Goal: Contribute content: Contribute content

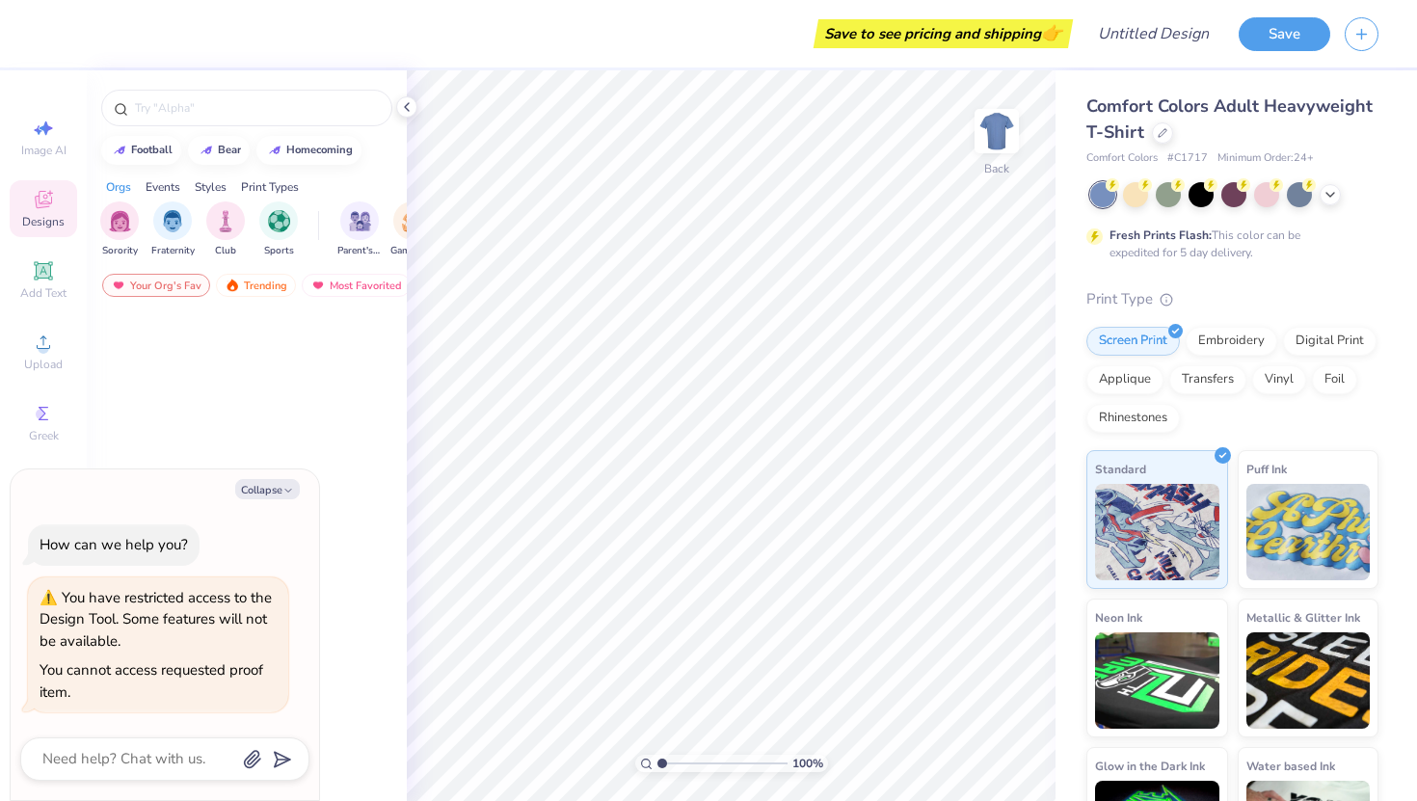
type textarea "x"
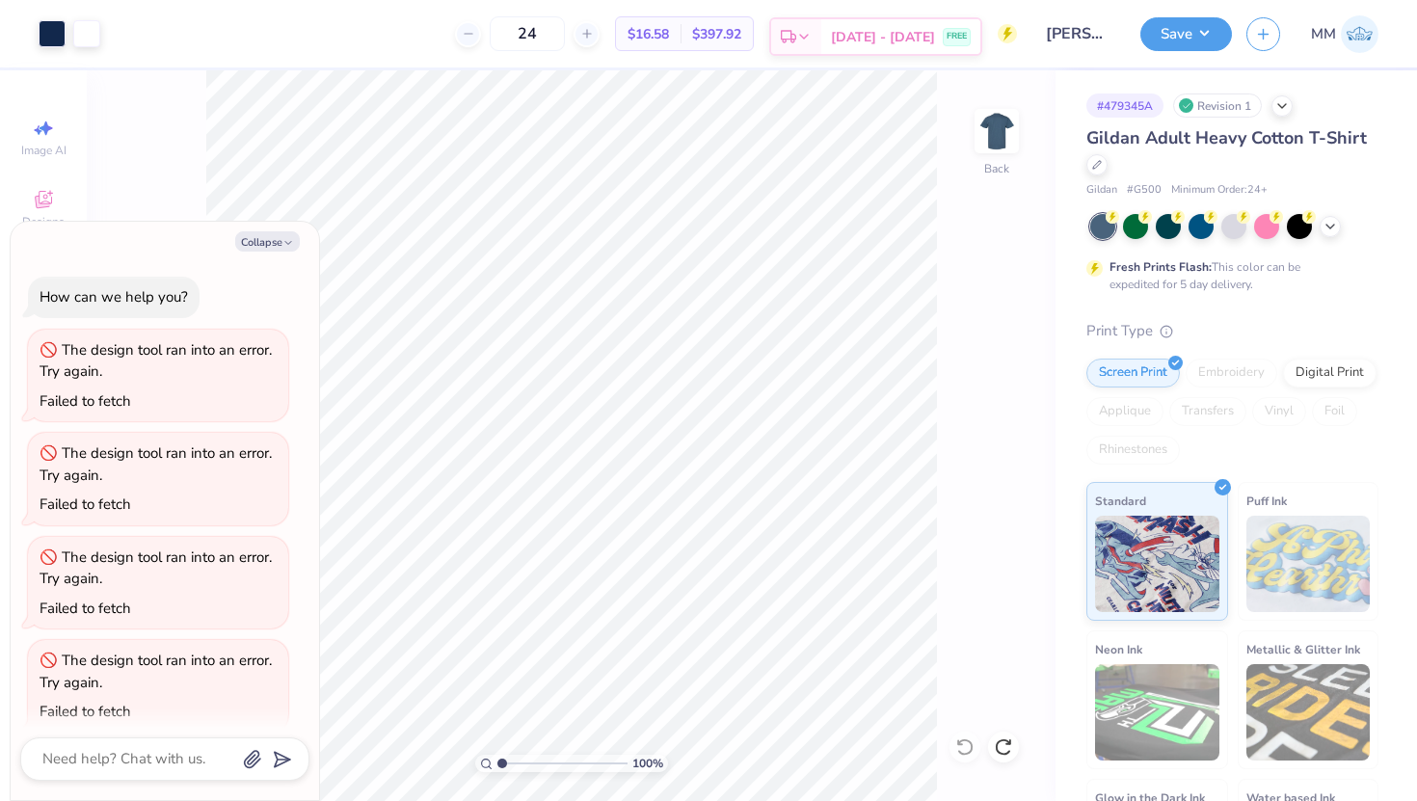
scroll to position [219, 0]
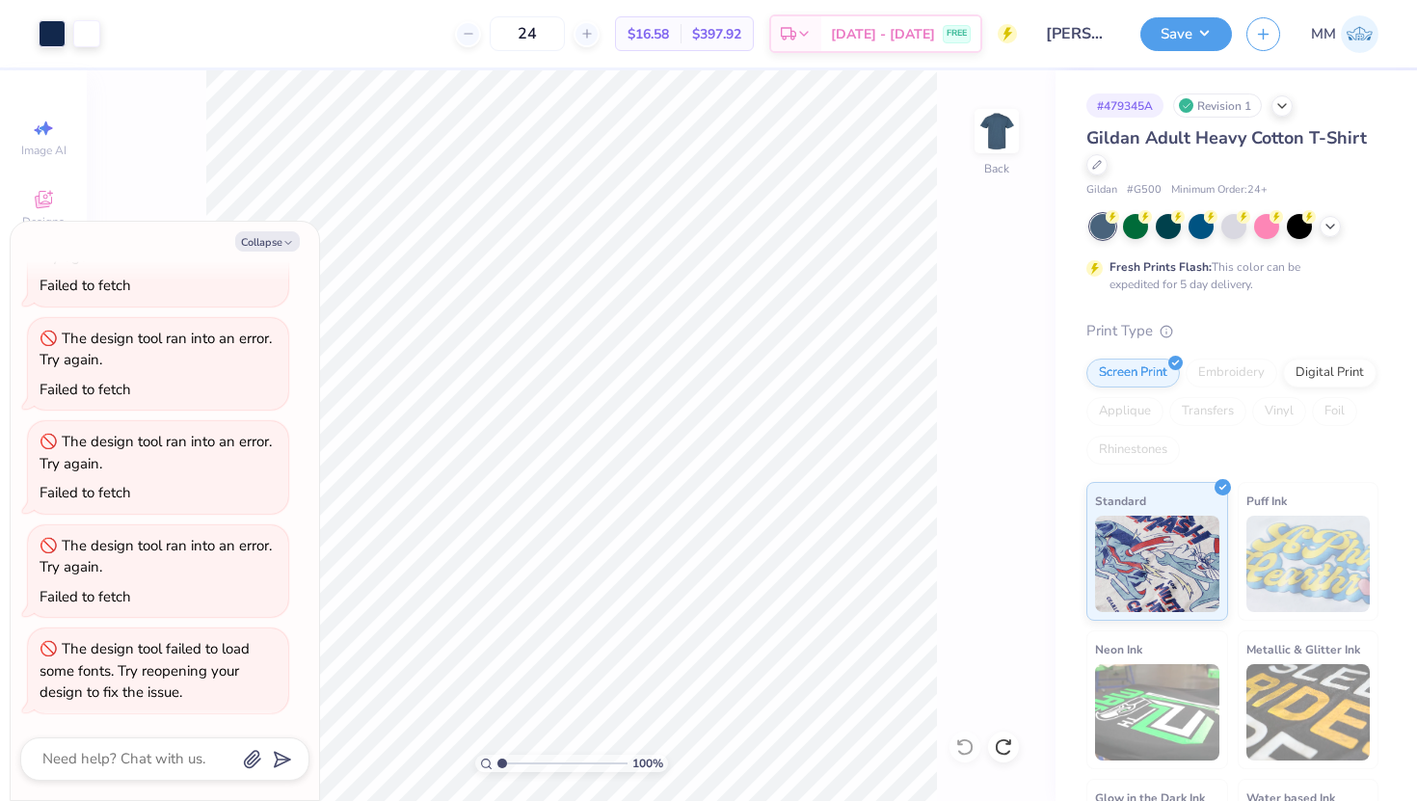
type textarea "x"
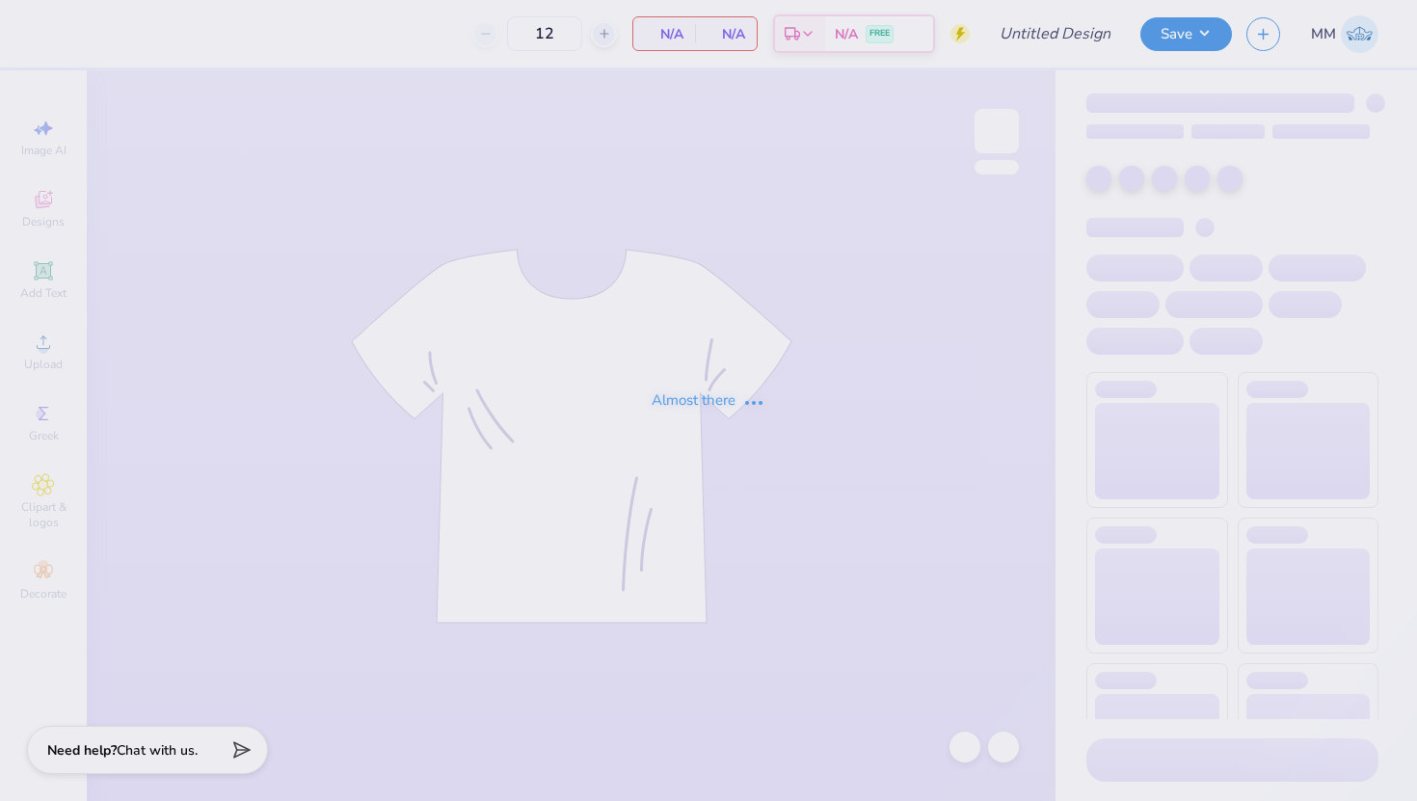
type input "36"
type input "Swim Club Design"
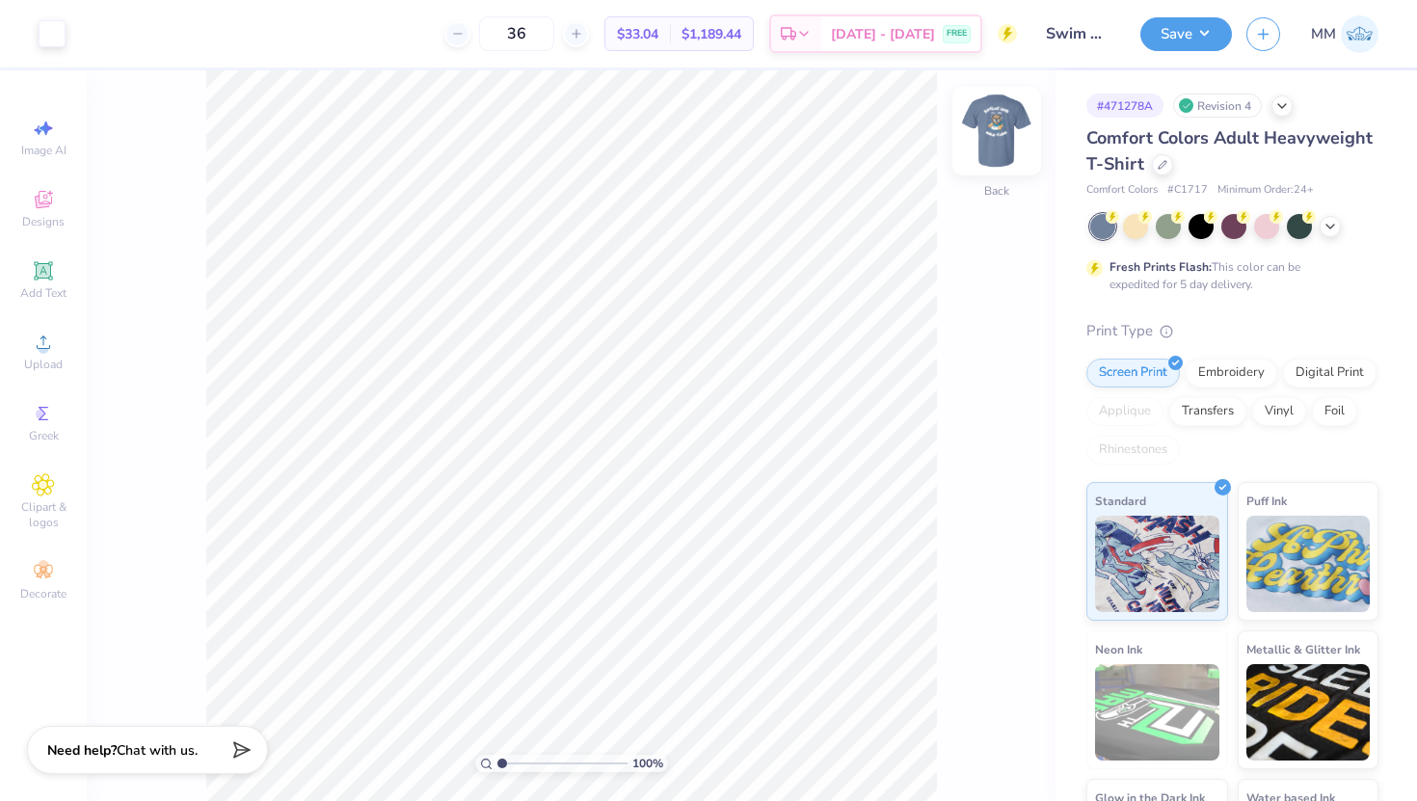
click at [1003, 138] on img at bounding box center [996, 131] width 77 height 77
click at [1161, 159] on icon at bounding box center [1163, 163] width 10 height 10
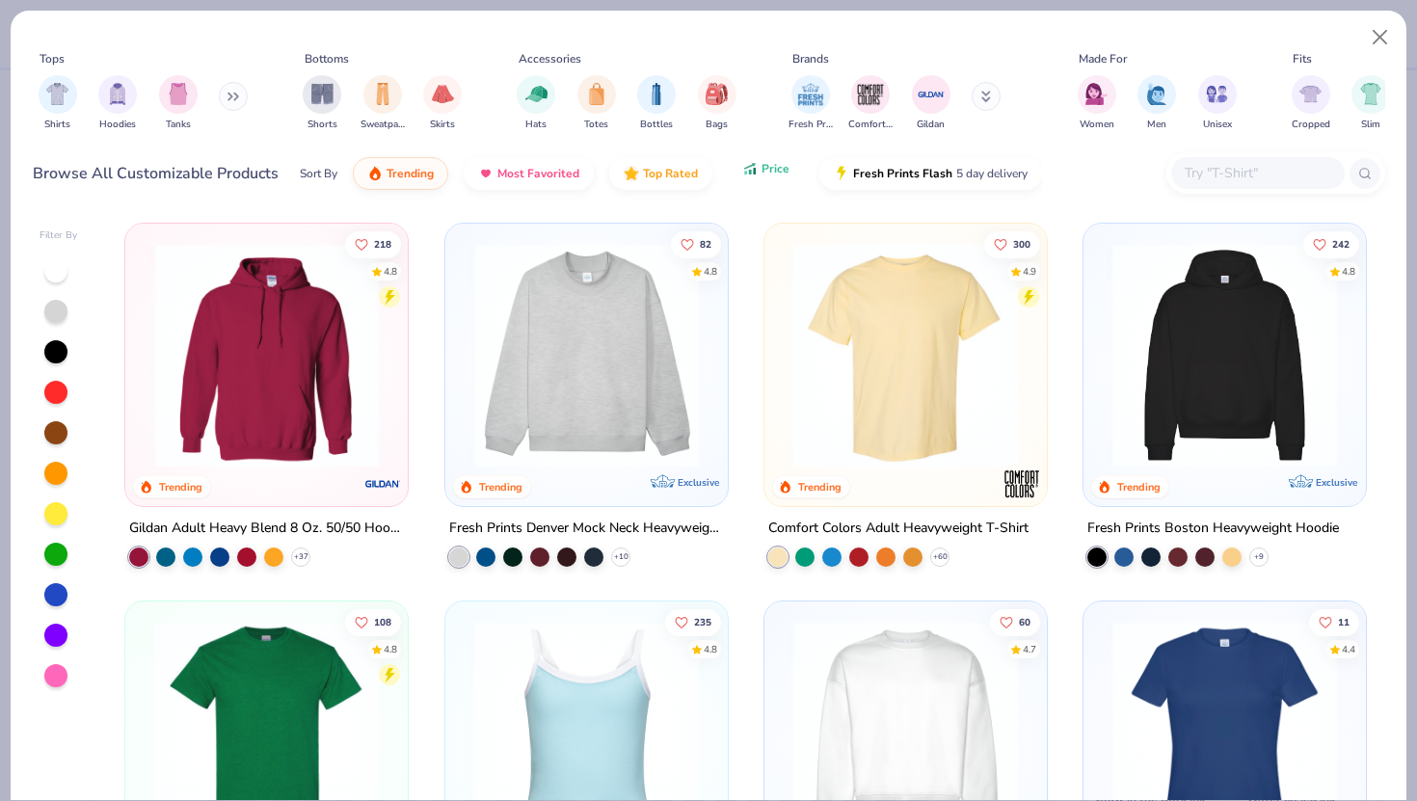
click at [746, 166] on icon "button" at bounding box center [749, 168] width 15 height 17
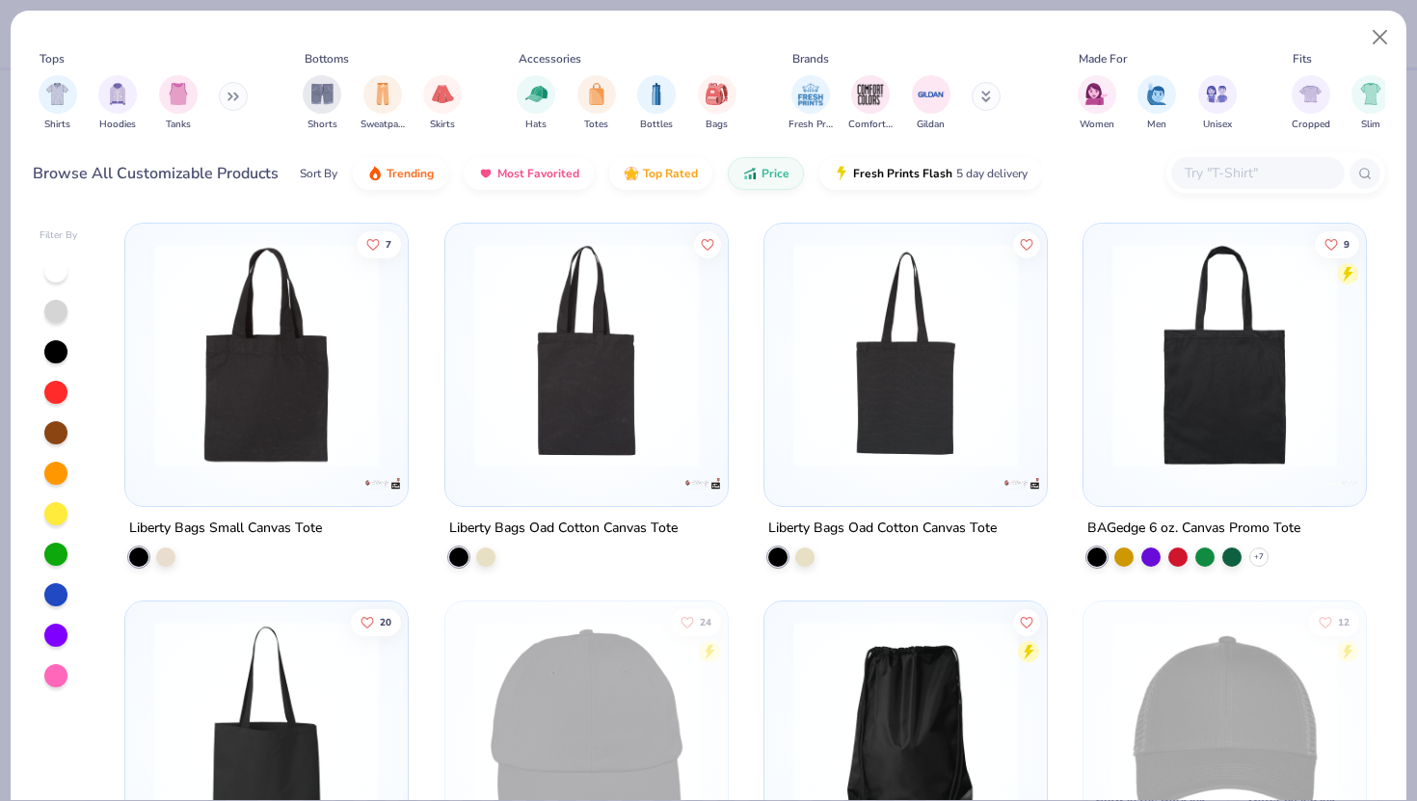
click at [37, 86] on div "Shirts Hoodies Tanks" at bounding box center [144, 102] width 222 height 71
click at [61, 93] on img "filter for Shirts" at bounding box center [57, 92] width 22 height 22
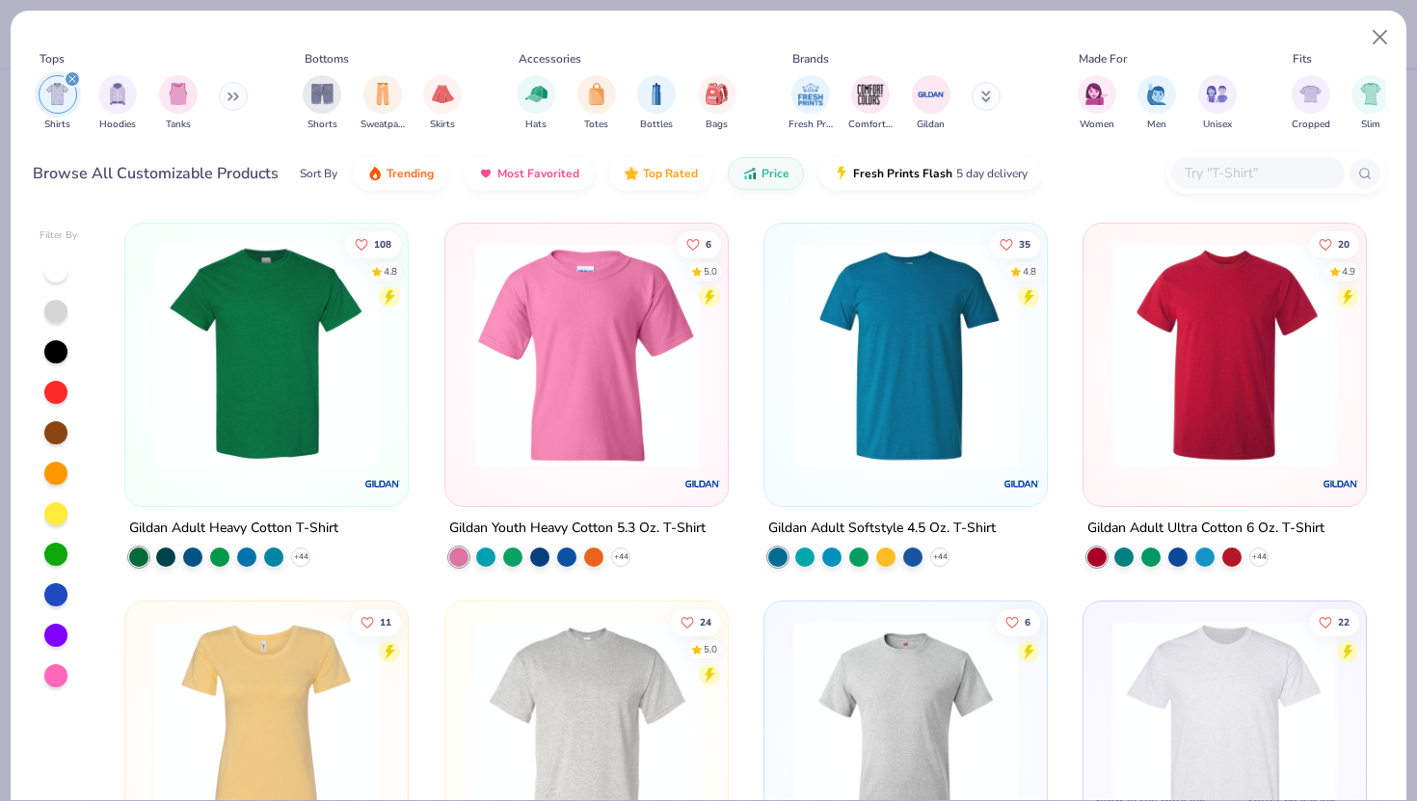
click at [239, 441] on img at bounding box center [267, 355] width 244 height 225
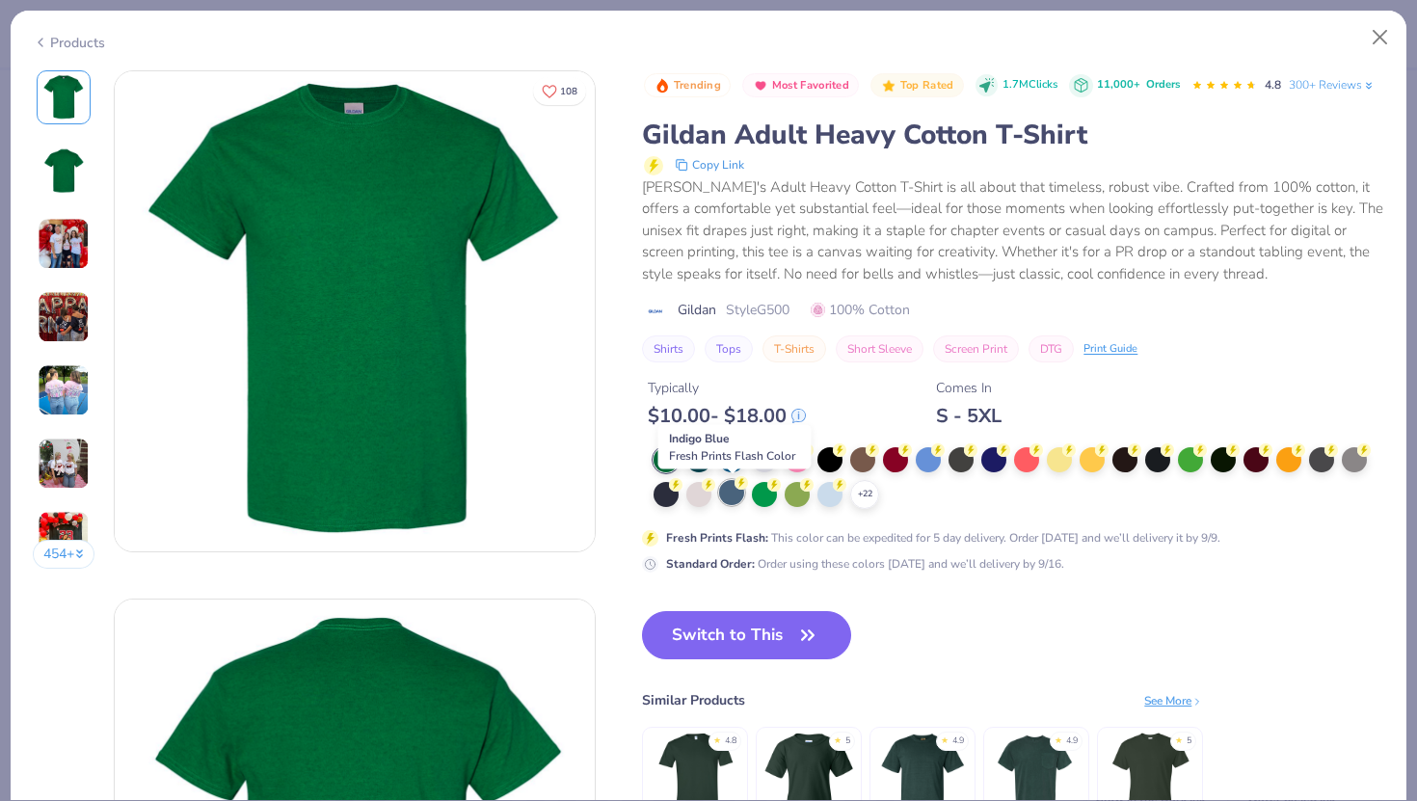
click at [734, 501] on div at bounding box center [731, 492] width 25 height 25
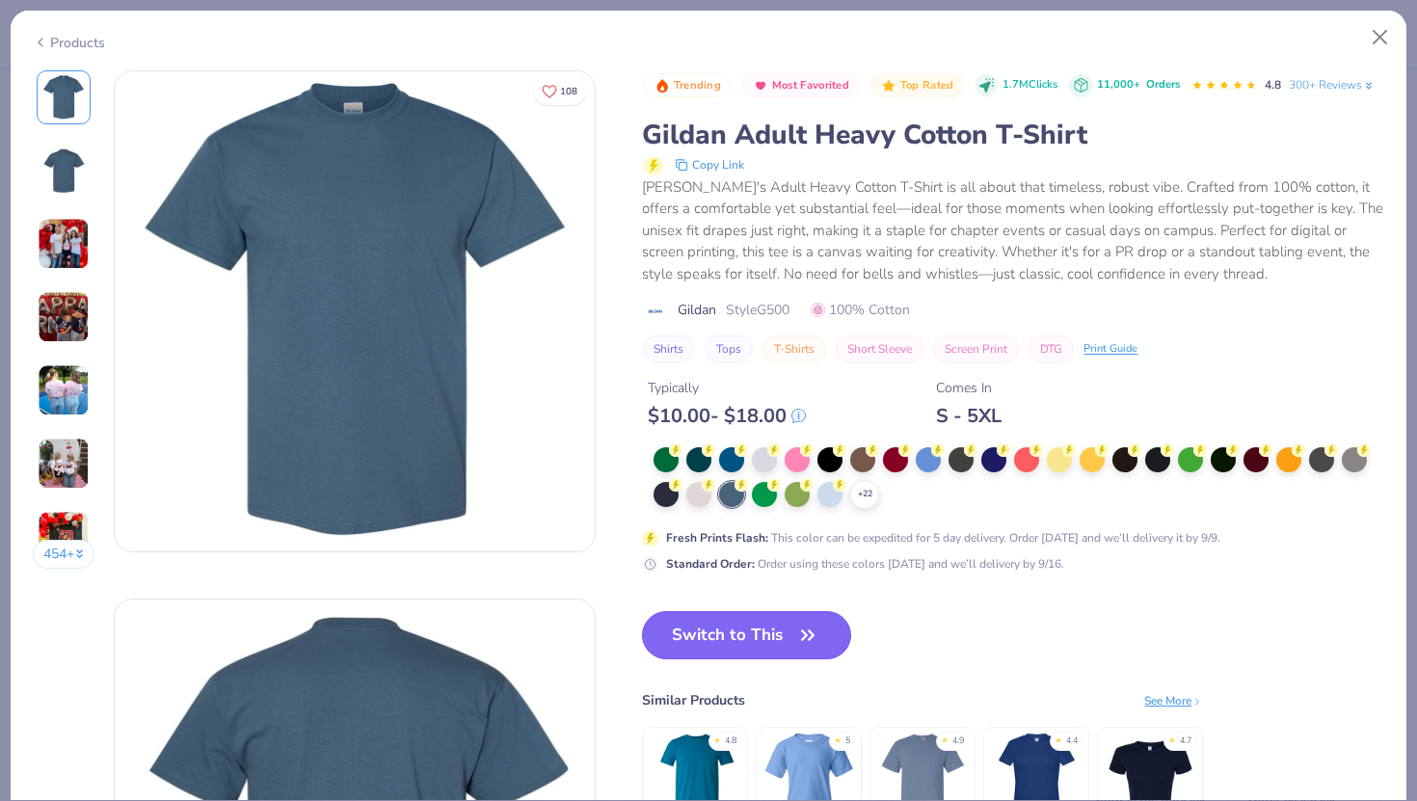
click at [732, 633] on button "Switch to This" at bounding box center [746, 635] width 209 height 48
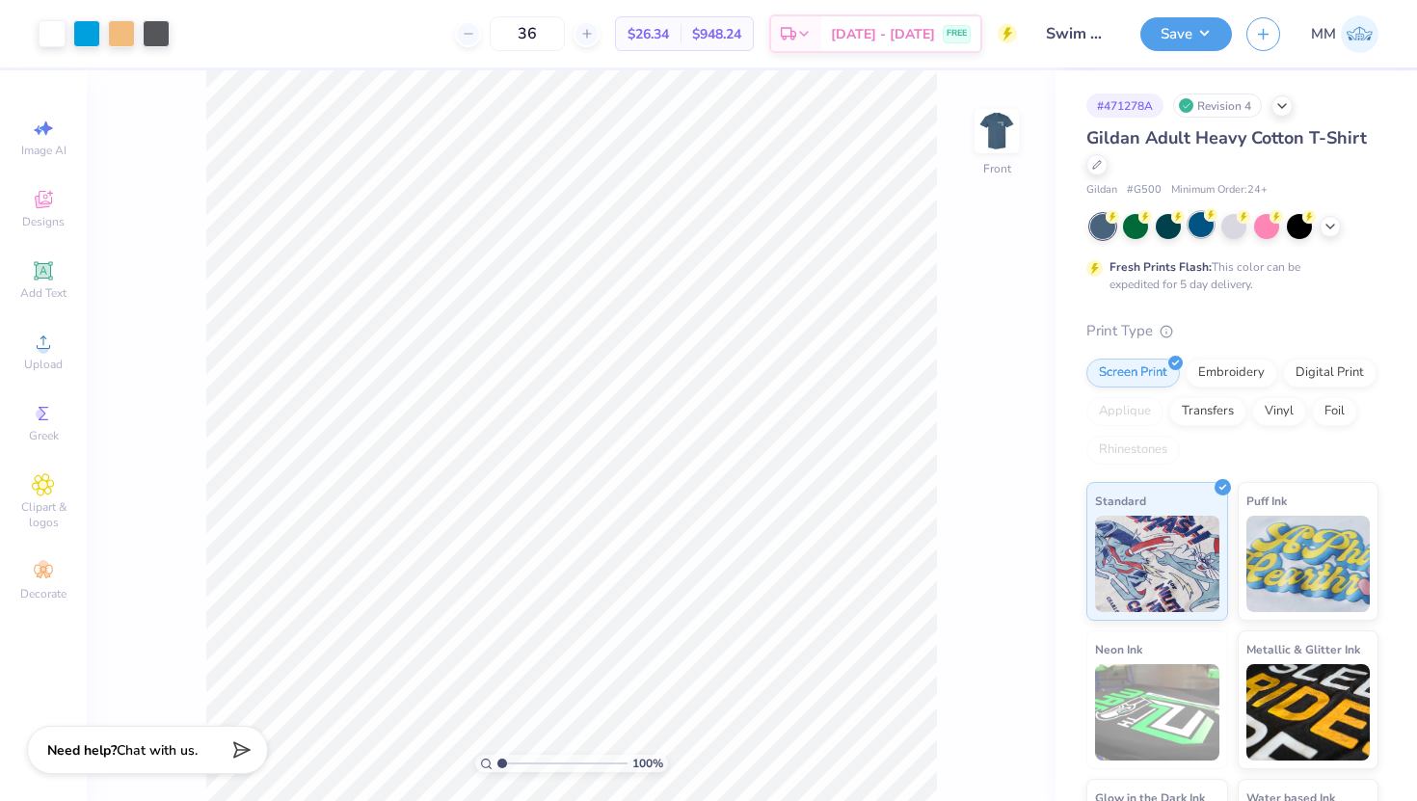
click at [1203, 227] on div at bounding box center [1200, 224] width 25 height 25
click at [1333, 227] on icon at bounding box center [1329, 224] width 15 height 15
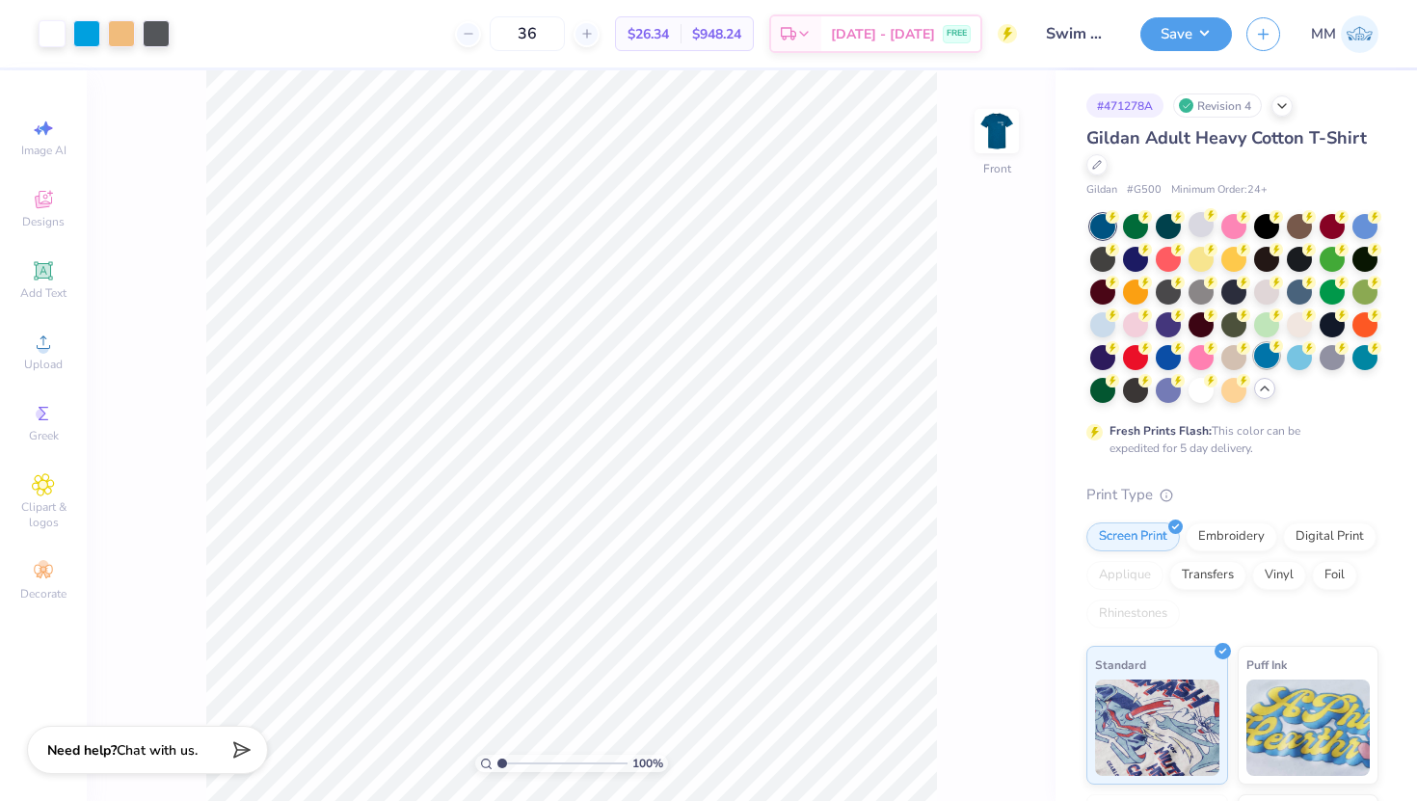
click at [1267, 364] on div at bounding box center [1266, 355] width 25 height 25
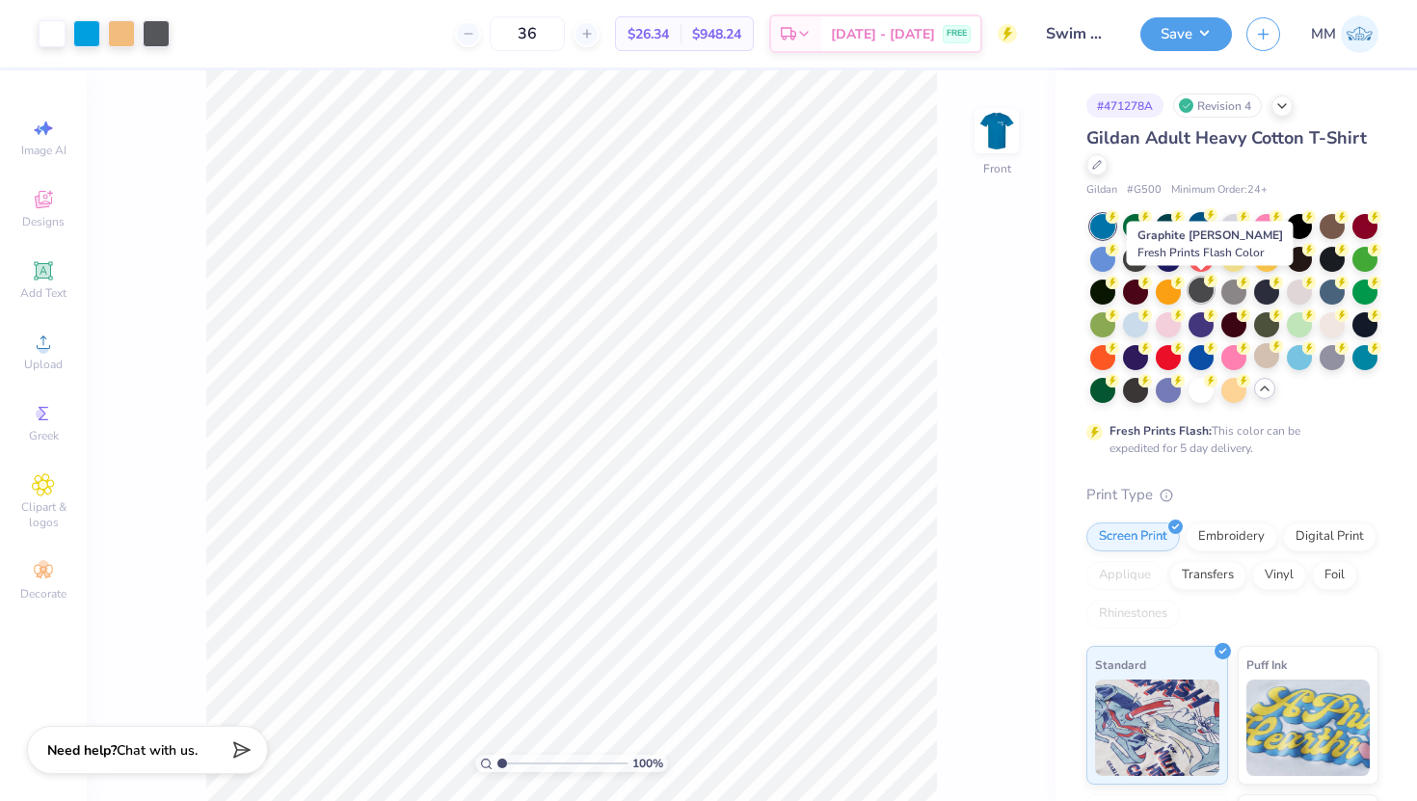
click at [1198, 292] on div at bounding box center [1200, 290] width 25 height 25
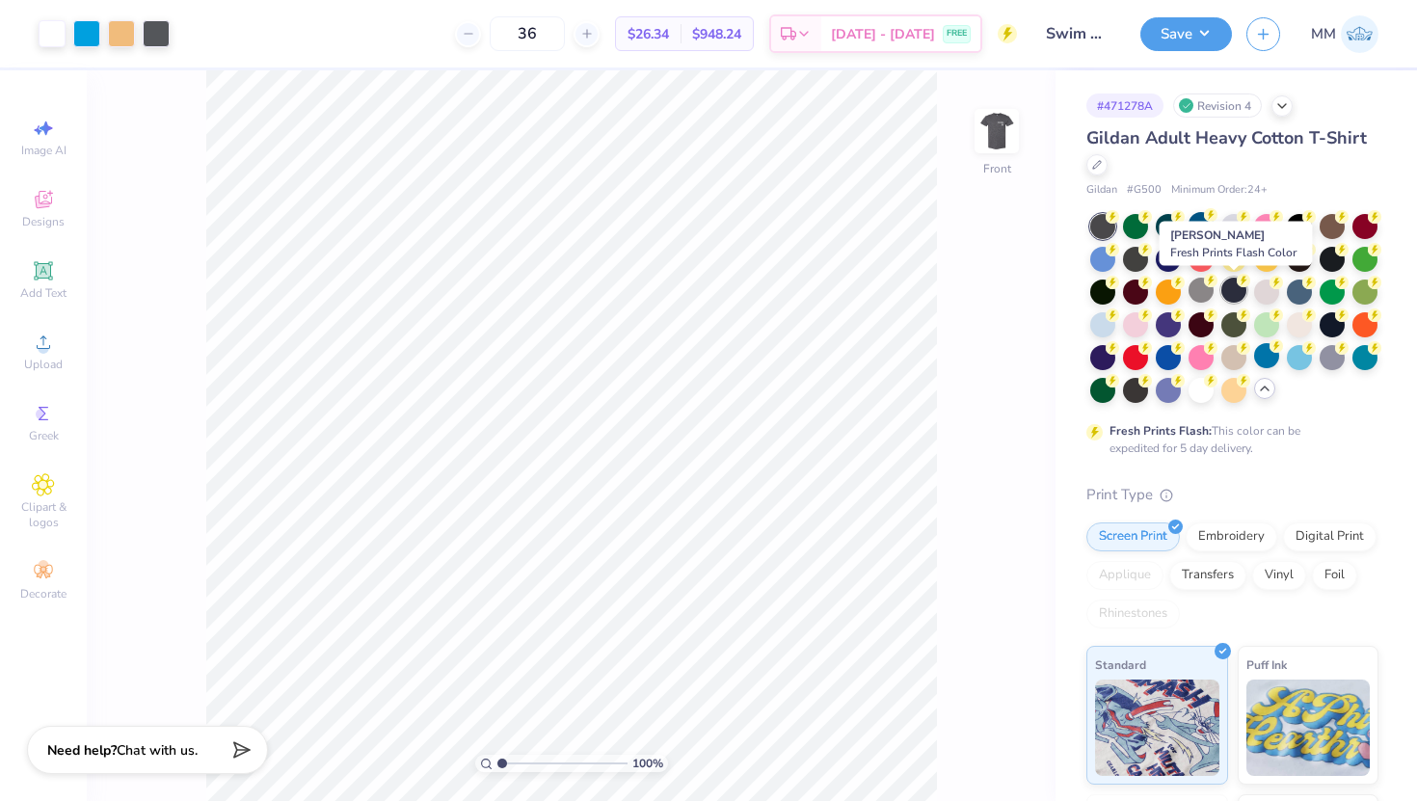
click at [1225, 289] on div at bounding box center [1233, 290] width 25 height 25
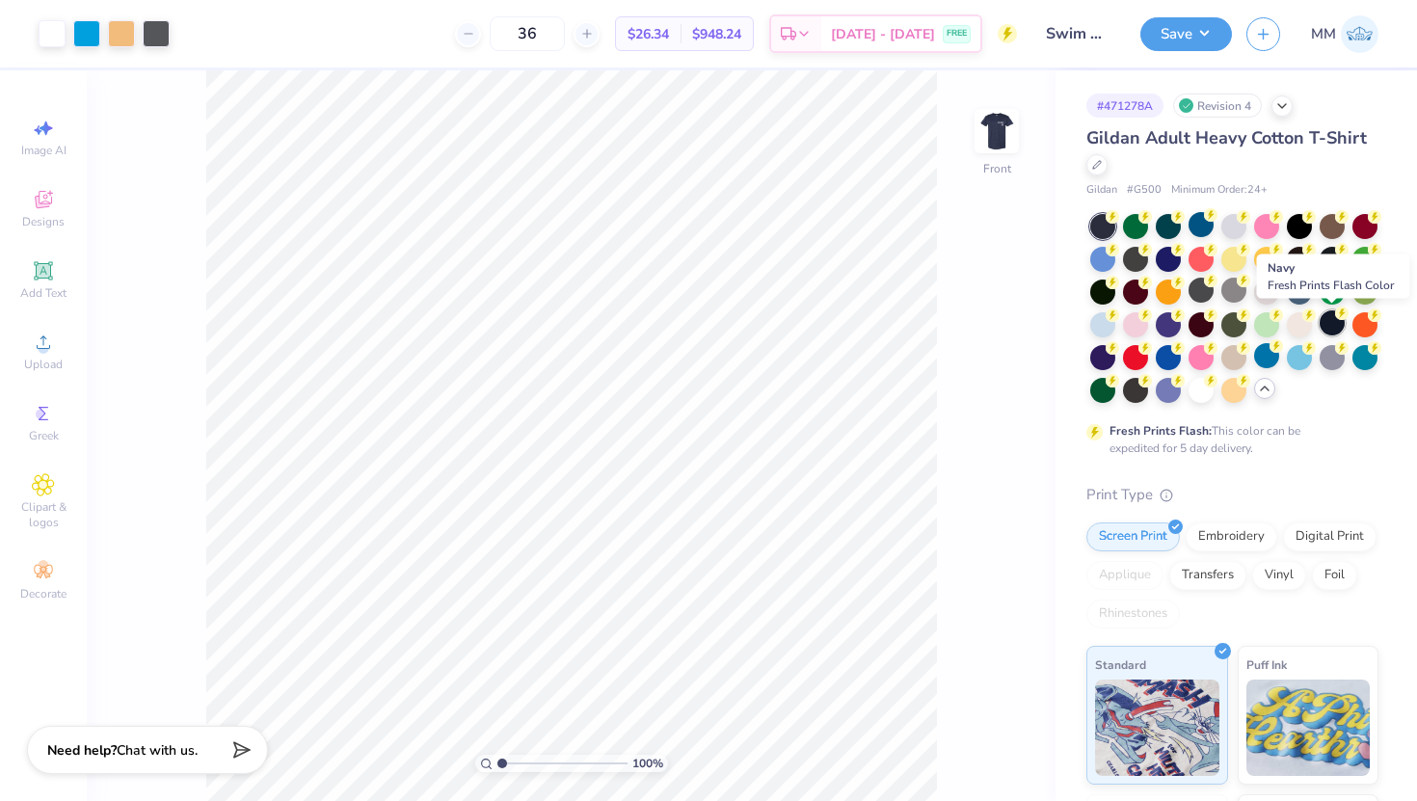
click at [1343, 328] on div at bounding box center [1332, 322] width 25 height 25
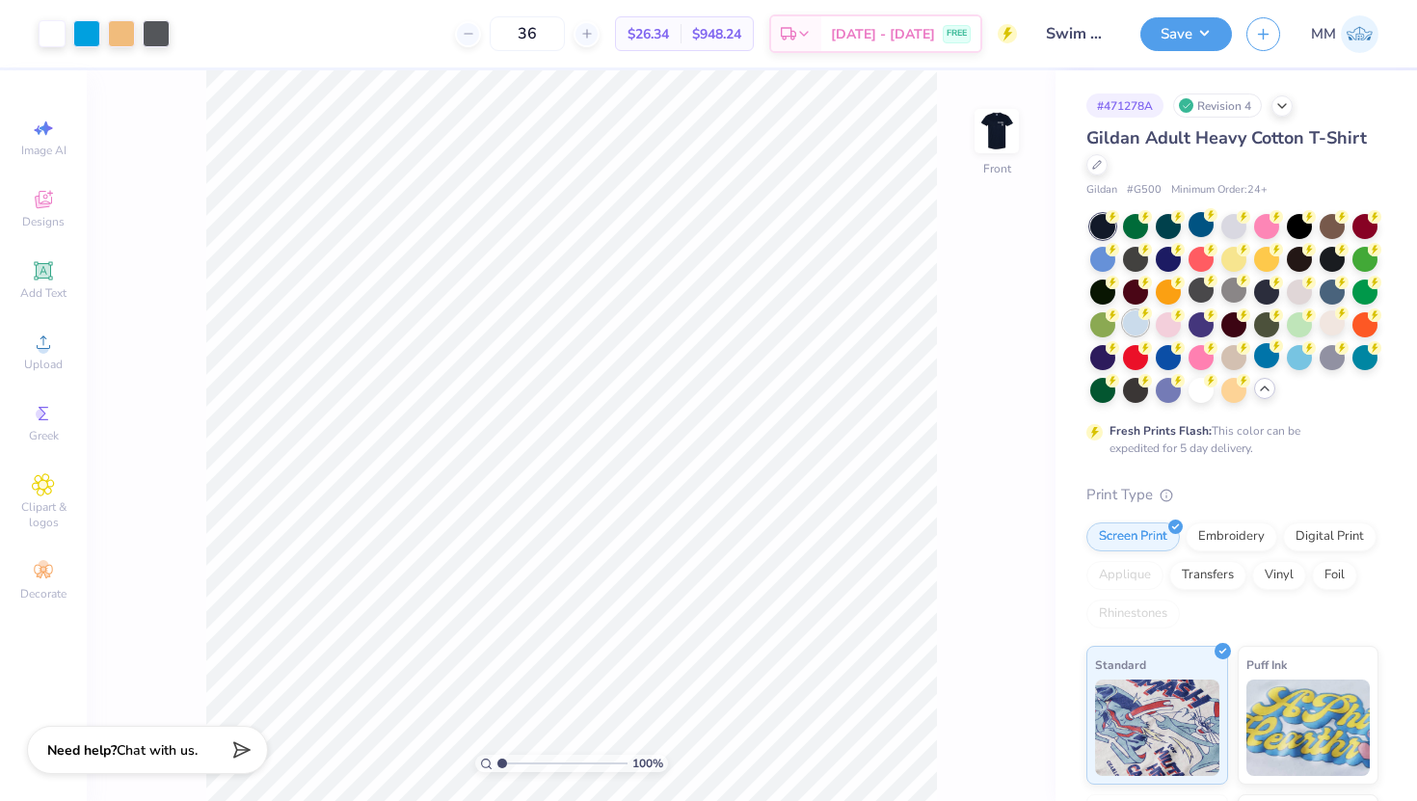
click at [1129, 321] on div at bounding box center [1135, 322] width 25 height 25
click at [1236, 223] on div at bounding box center [1233, 224] width 25 height 25
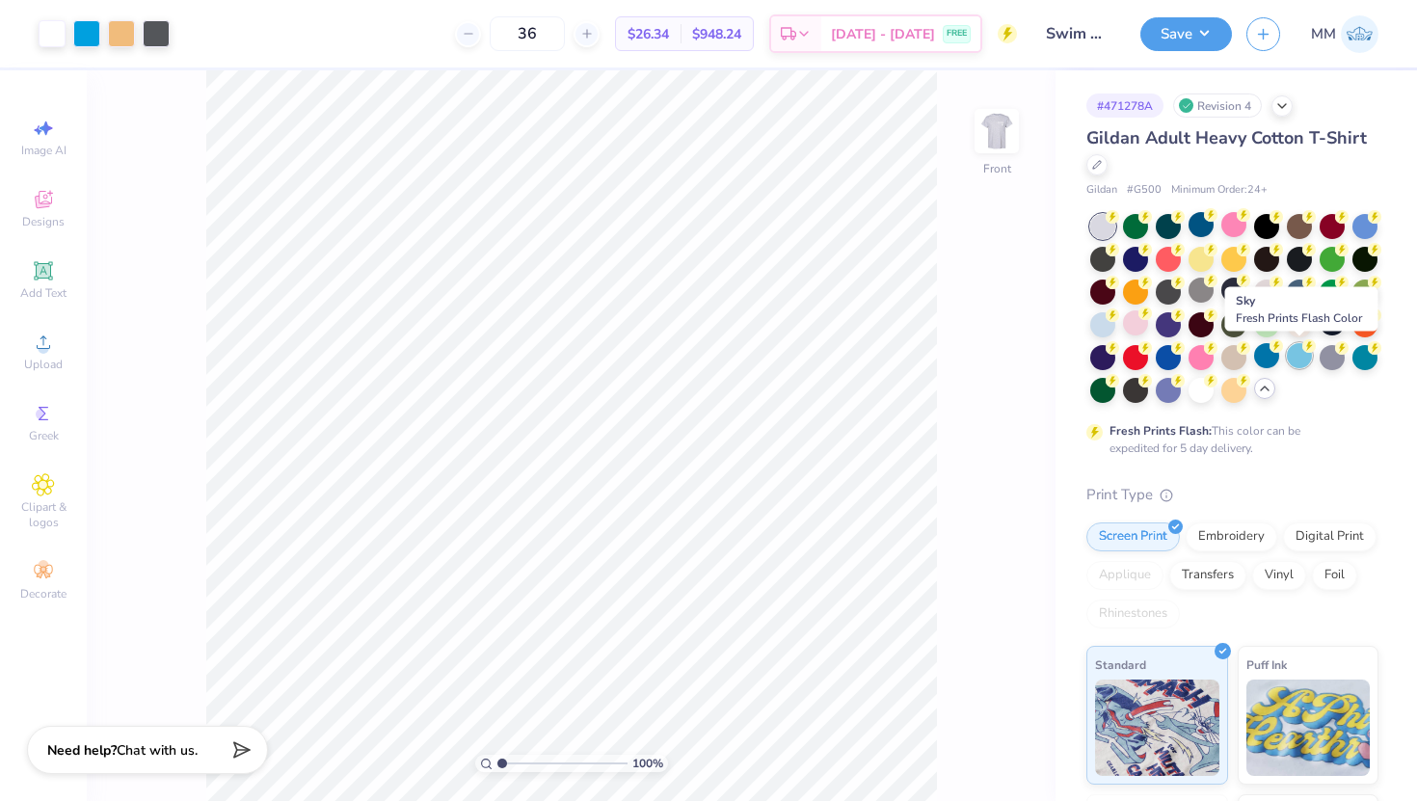
click at [1294, 363] on div at bounding box center [1299, 355] width 25 height 25
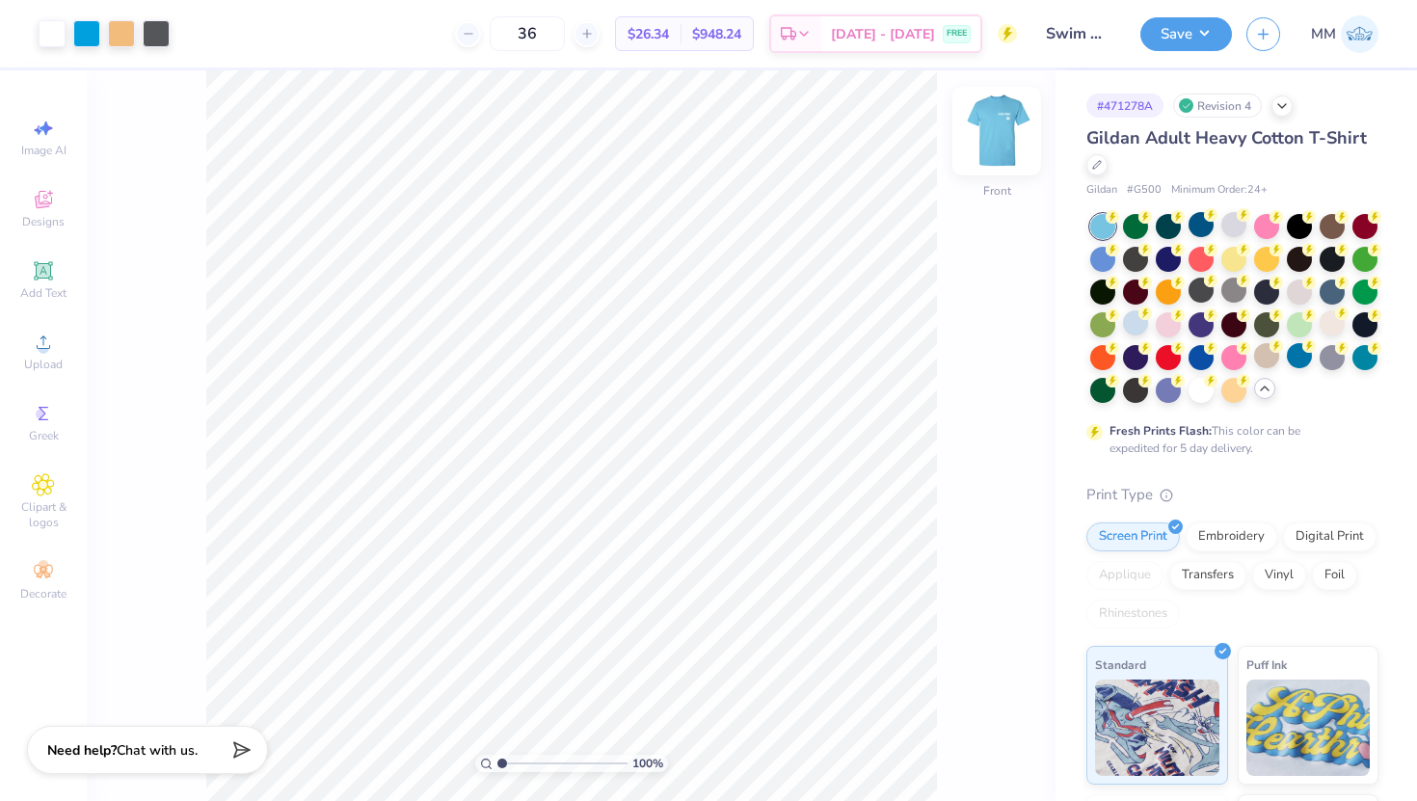
click at [999, 138] on img at bounding box center [996, 131] width 77 height 77
click at [999, 138] on img at bounding box center [996, 131] width 39 height 39
click at [565, 30] on input "36" at bounding box center [527, 33] width 75 height 35
type input "3"
click at [554, 32] on input "48" at bounding box center [516, 33] width 75 height 35
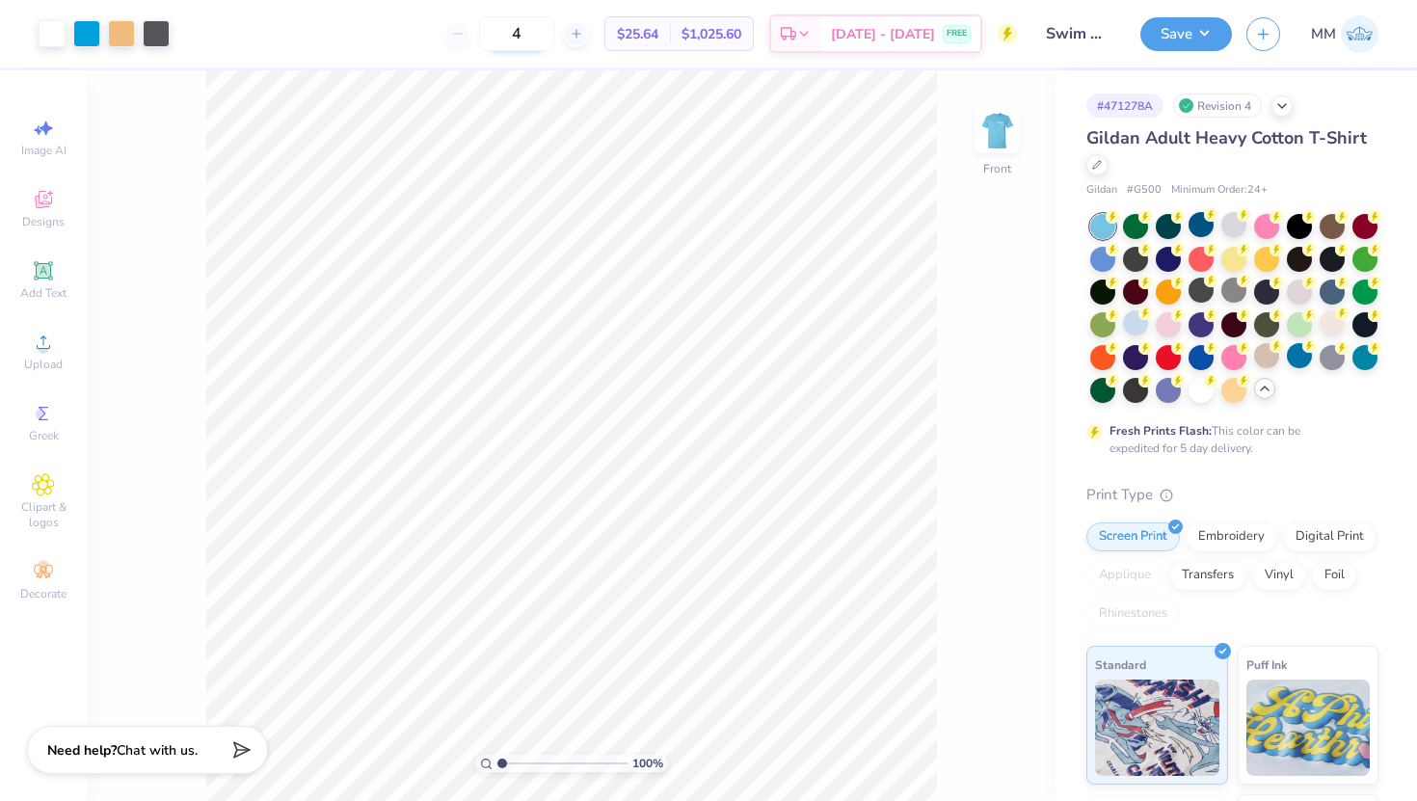
type input "48"
click at [44, 40] on div at bounding box center [52, 31] width 27 height 27
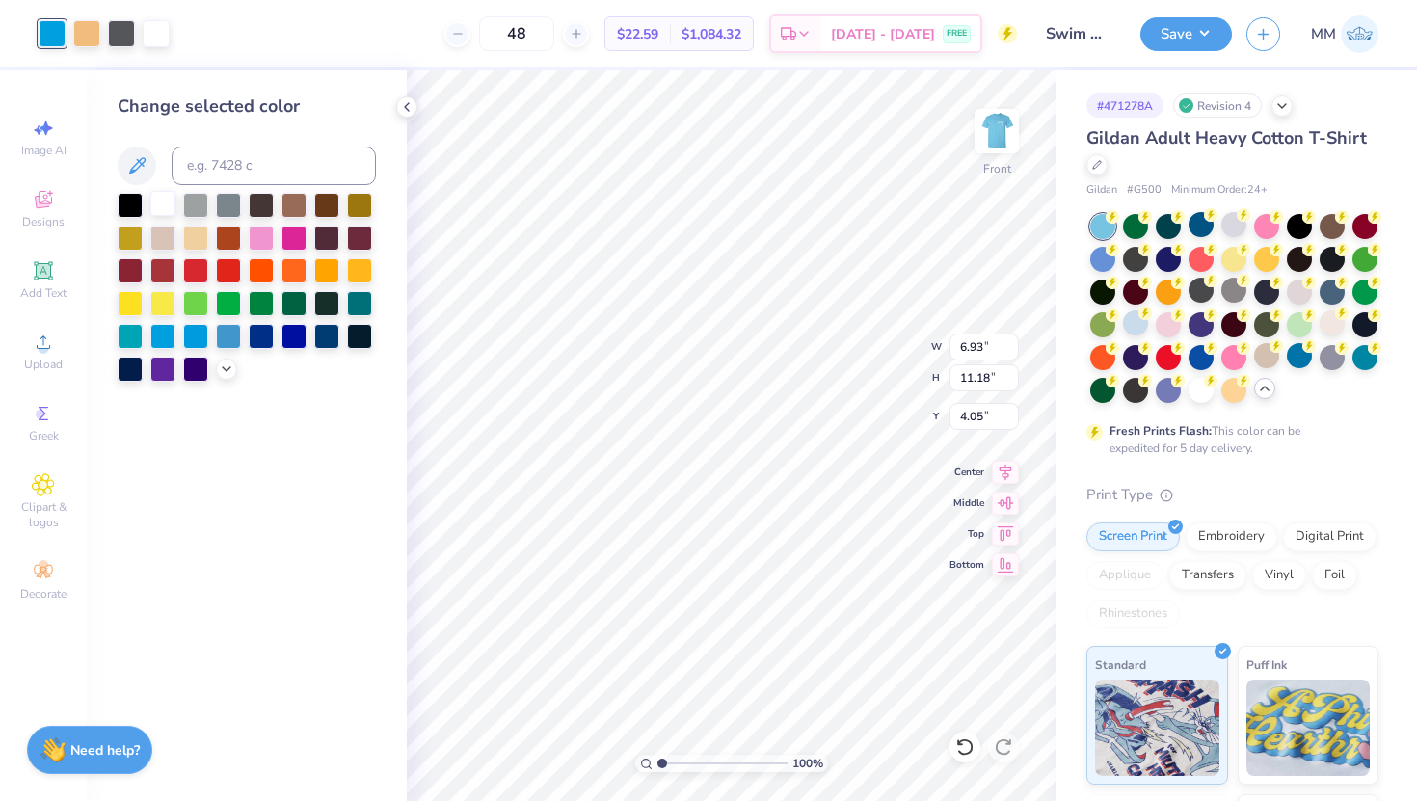
click at [158, 191] on div at bounding box center [162, 203] width 25 height 25
click at [161, 202] on div at bounding box center [162, 203] width 25 height 25
click at [133, 162] on icon at bounding box center [136, 165] width 23 height 23
click at [133, 161] on icon at bounding box center [136, 165] width 23 height 23
click at [219, 361] on icon at bounding box center [226, 367] width 15 height 15
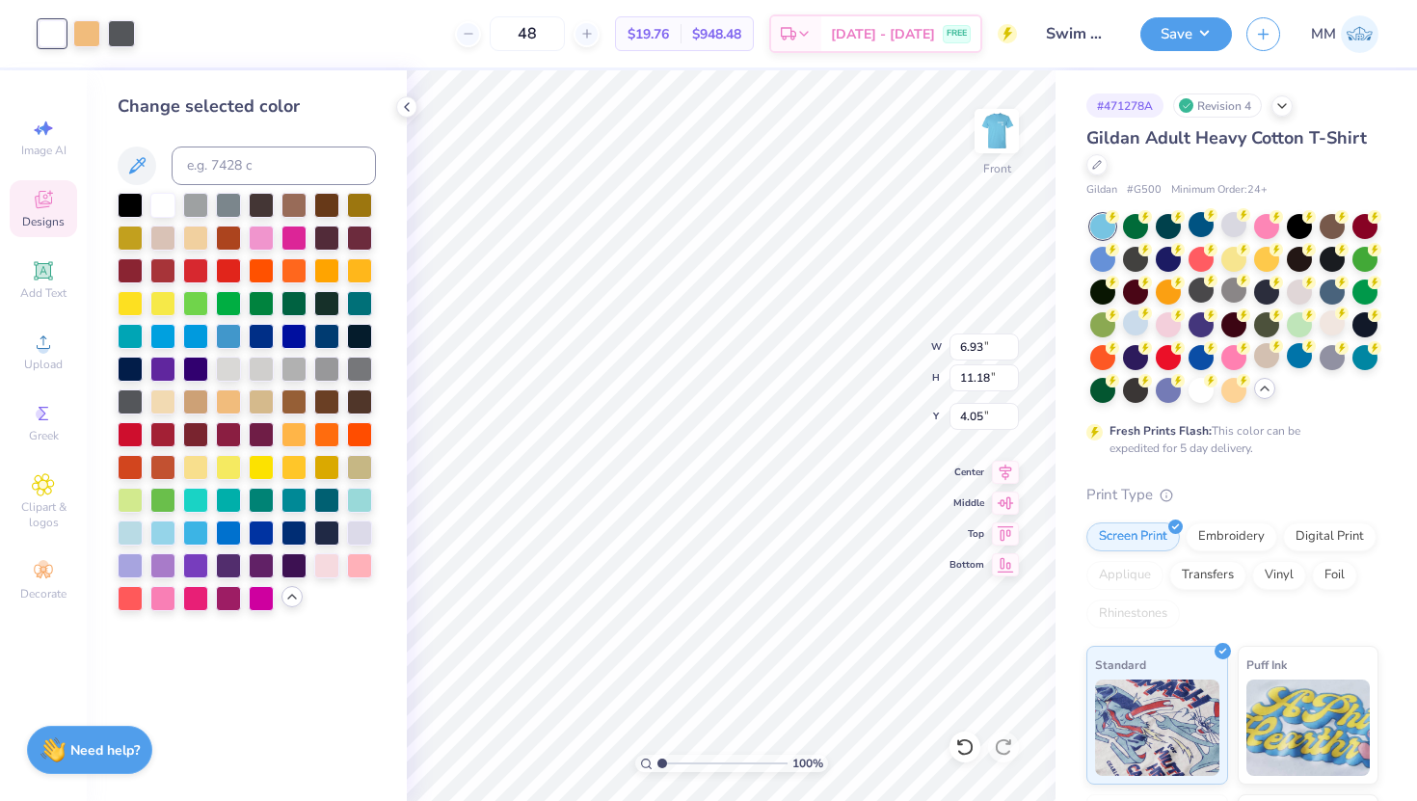
click at [60, 204] on div "Designs" at bounding box center [43, 208] width 67 height 57
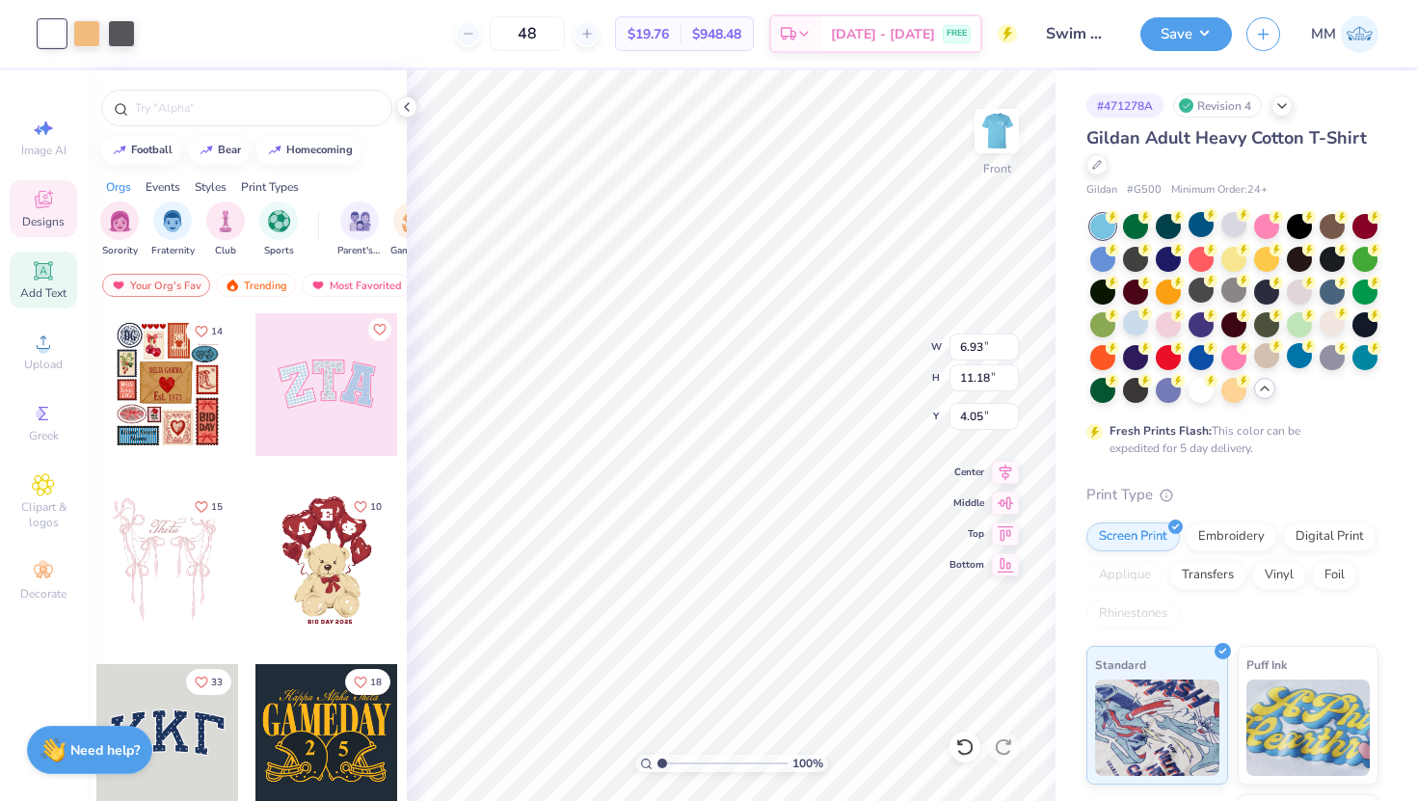
click at [57, 285] on span "Add Text" at bounding box center [43, 292] width 46 height 15
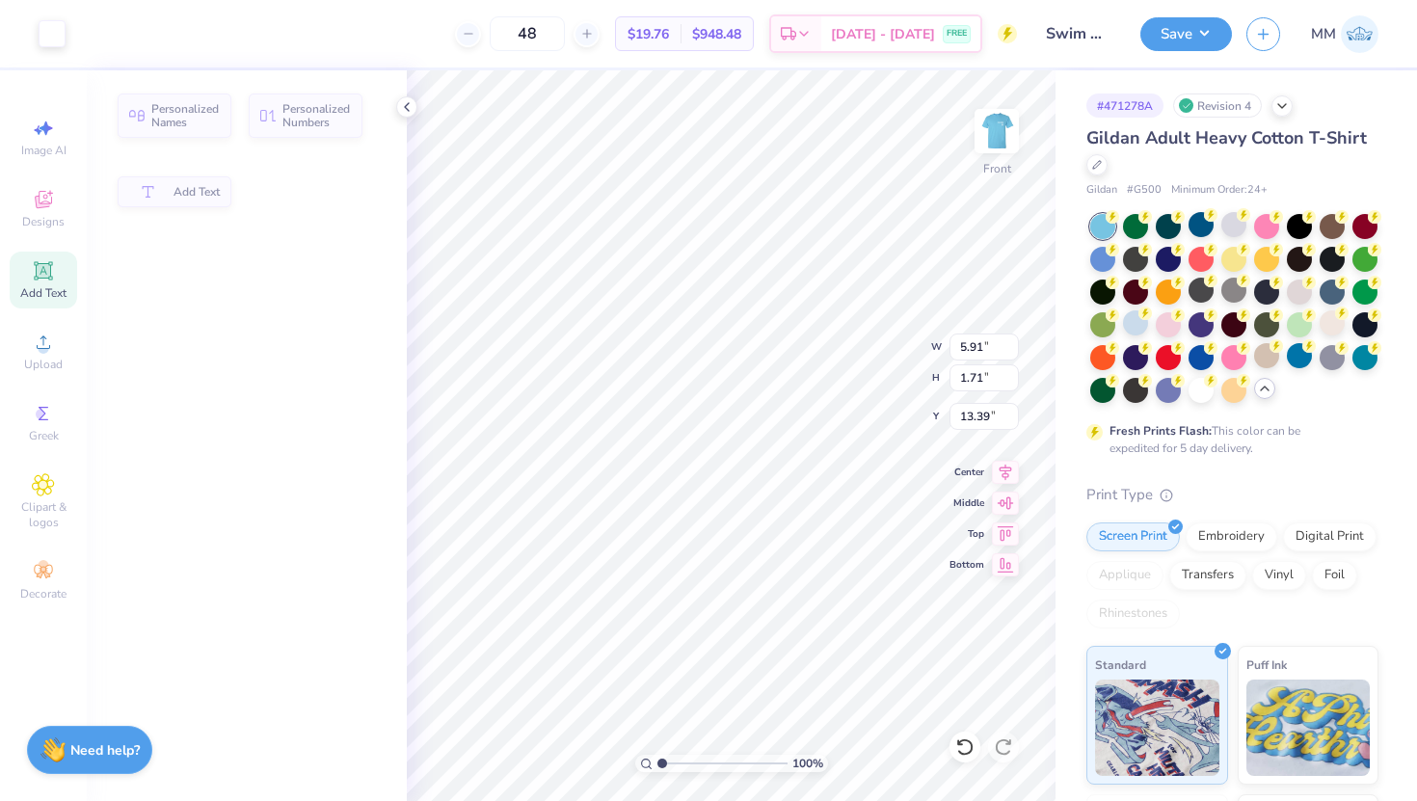
type input "5.91"
type input "1.71"
type input "13.39"
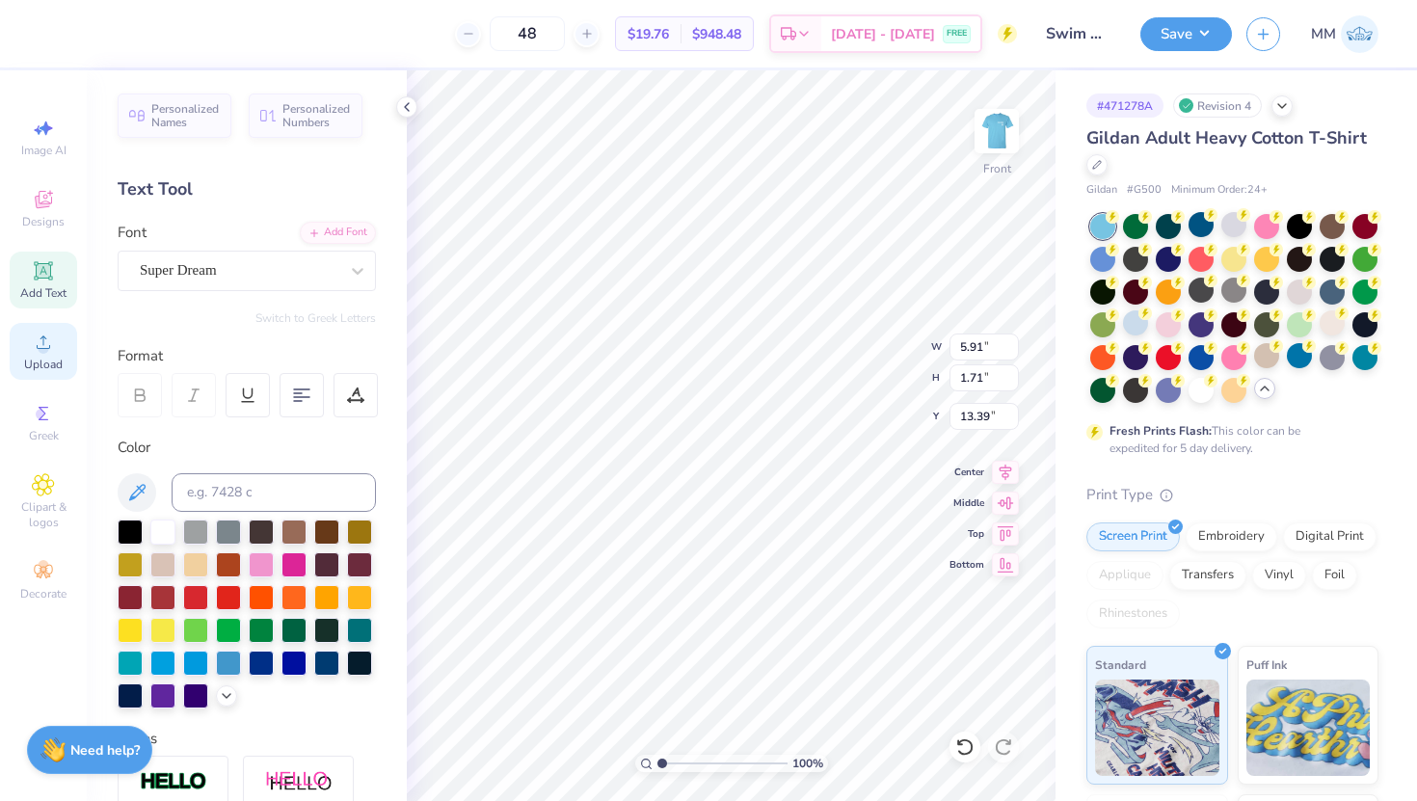
click at [46, 343] on icon at bounding box center [43, 342] width 23 height 23
type textarea "TEXT"
type input "48"
type input "36"
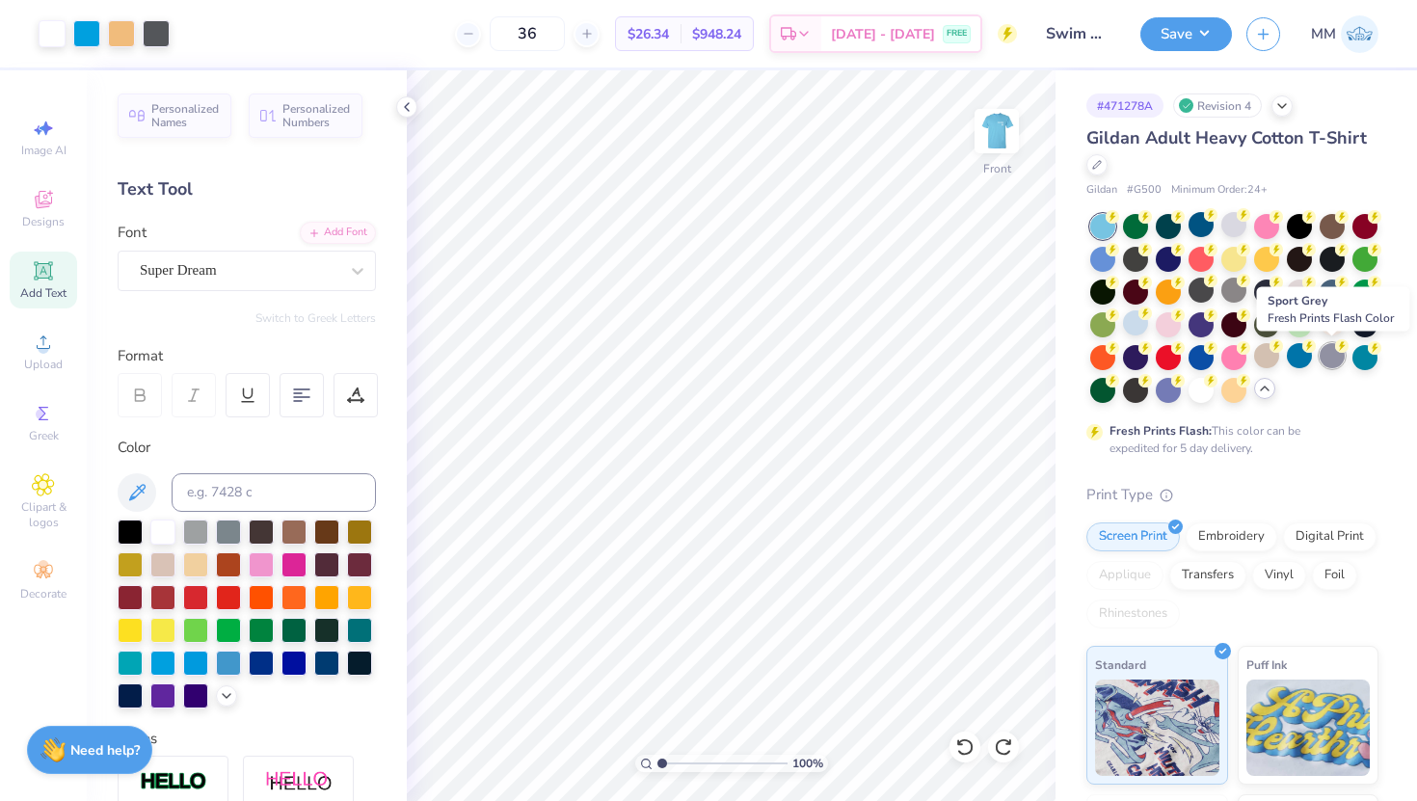
click at [1331, 350] on div at bounding box center [1332, 355] width 25 height 25
click at [1329, 329] on div at bounding box center [1332, 322] width 25 height 25
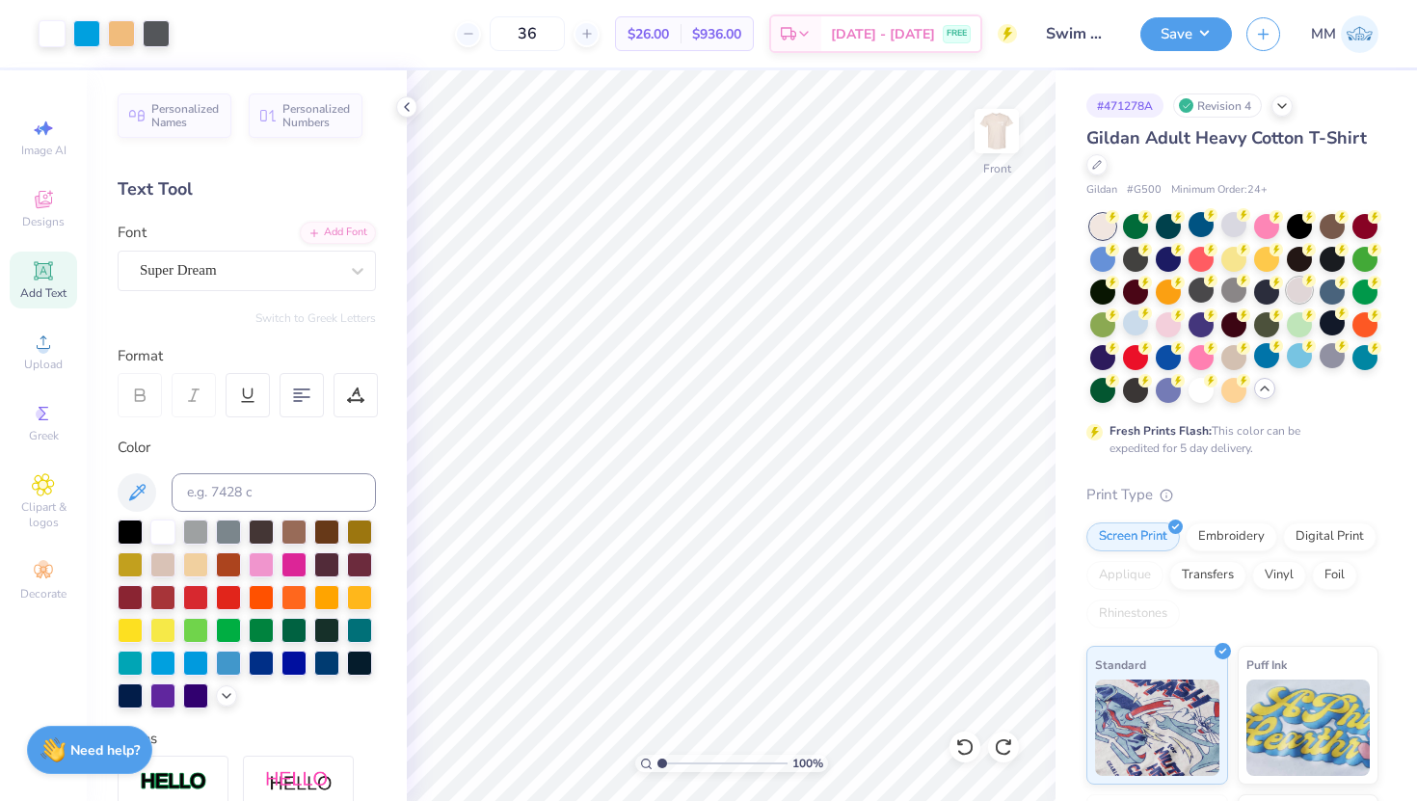
click at [1292, 293] on div at bounding box center [1299, 290] width 25 height 25
click at [1239, 354] on div at bounding box center [1233, 355] width 25 height 25
click at [1101, 262] on div at bounding box center [1102, 257] width 25 height 25
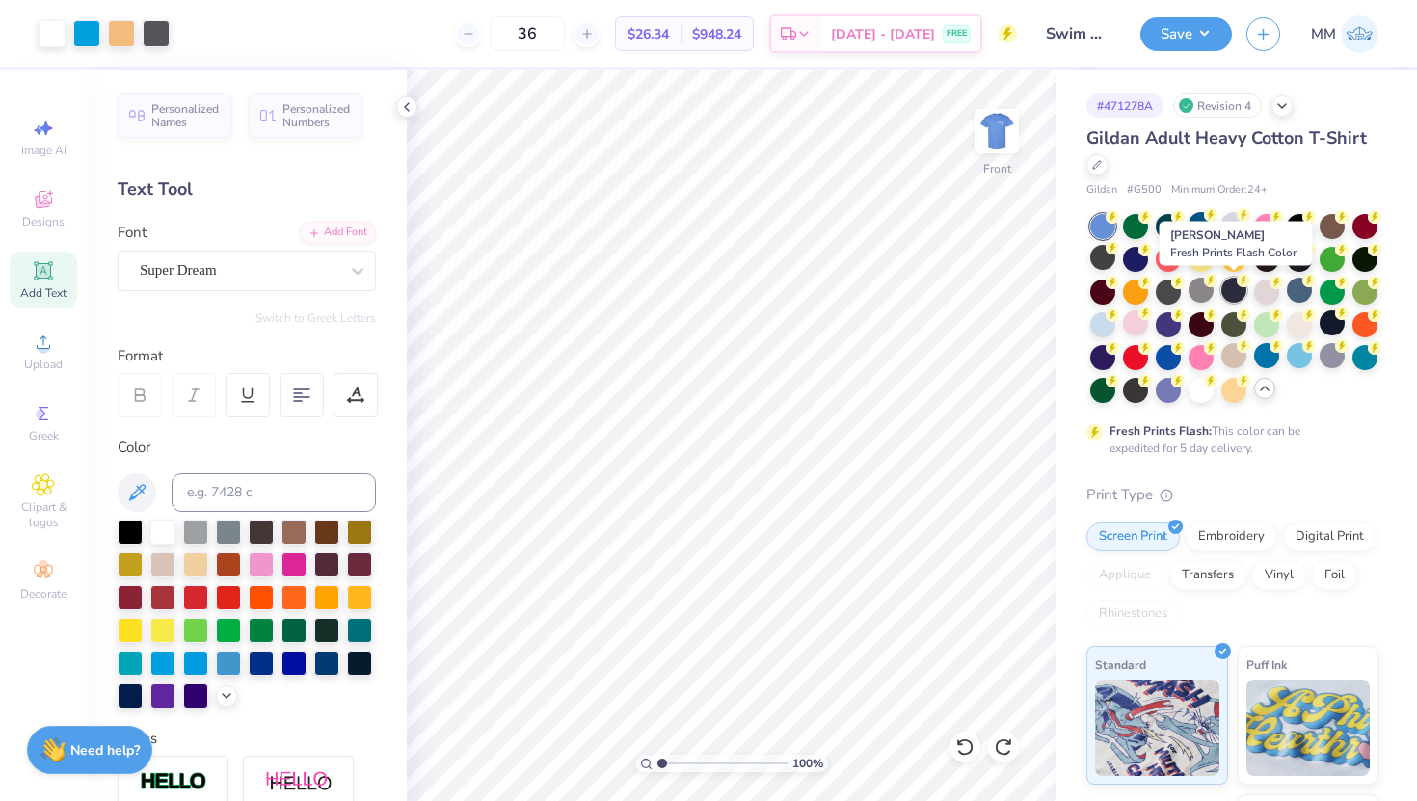
click at [1222, 295] on div at bounding box center [1233, 290] width 25 height 25
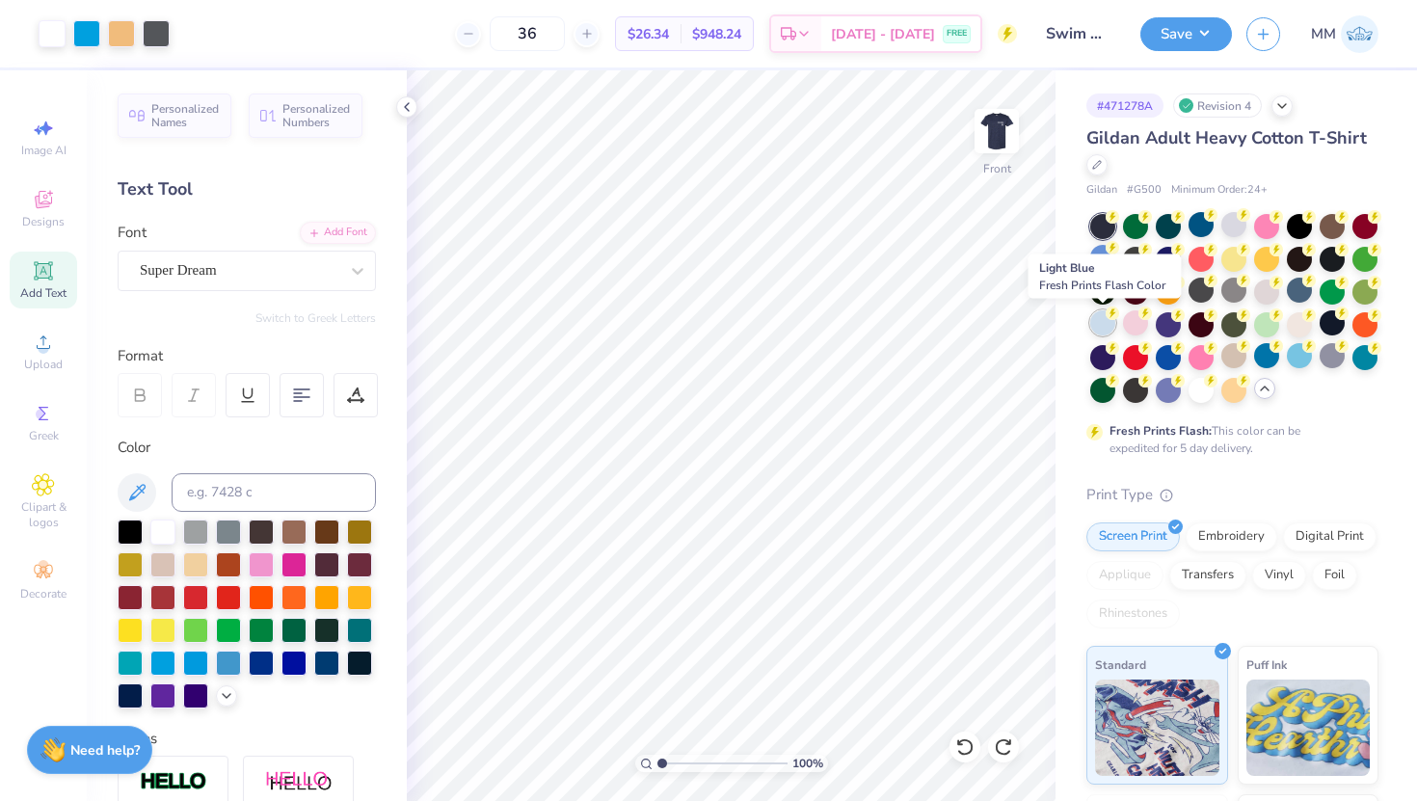
click at [1112, 329] on div at bounding box center [1102, 322] width 25 height 25
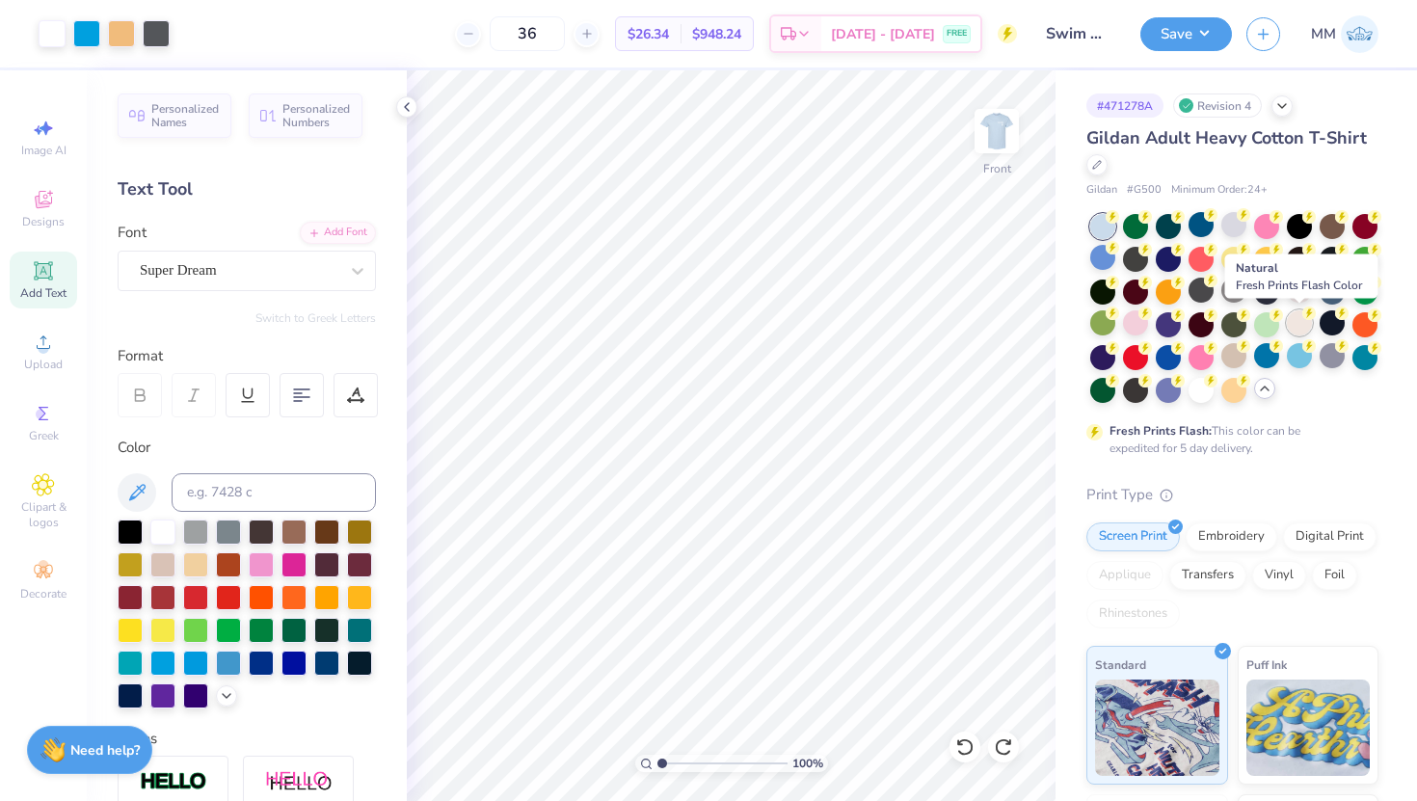
click at [1296, 320] on div at bounding box center [1299, 322] width 25 height 25
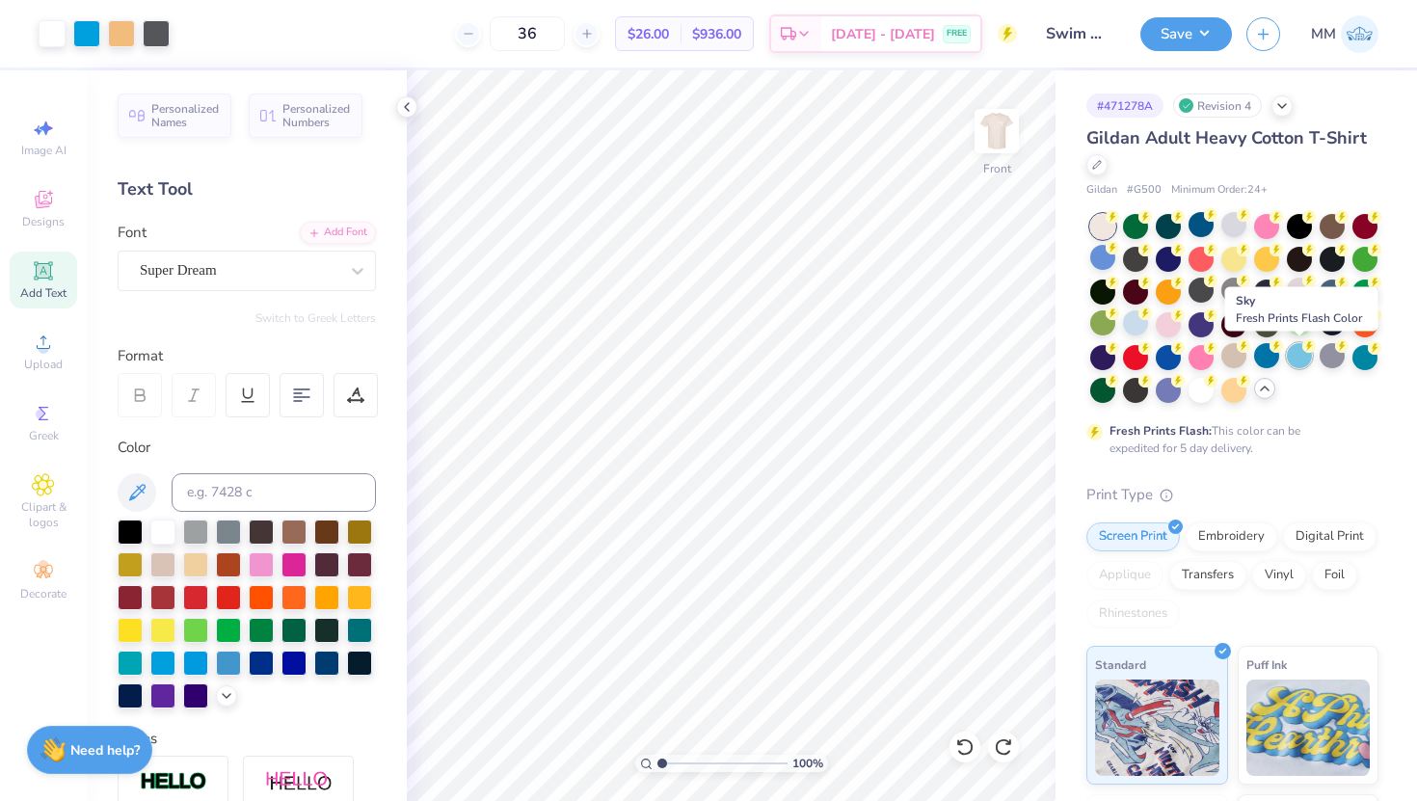
click at [1295, 351] on div at bounding box center [1299, 355] width 25 height 25
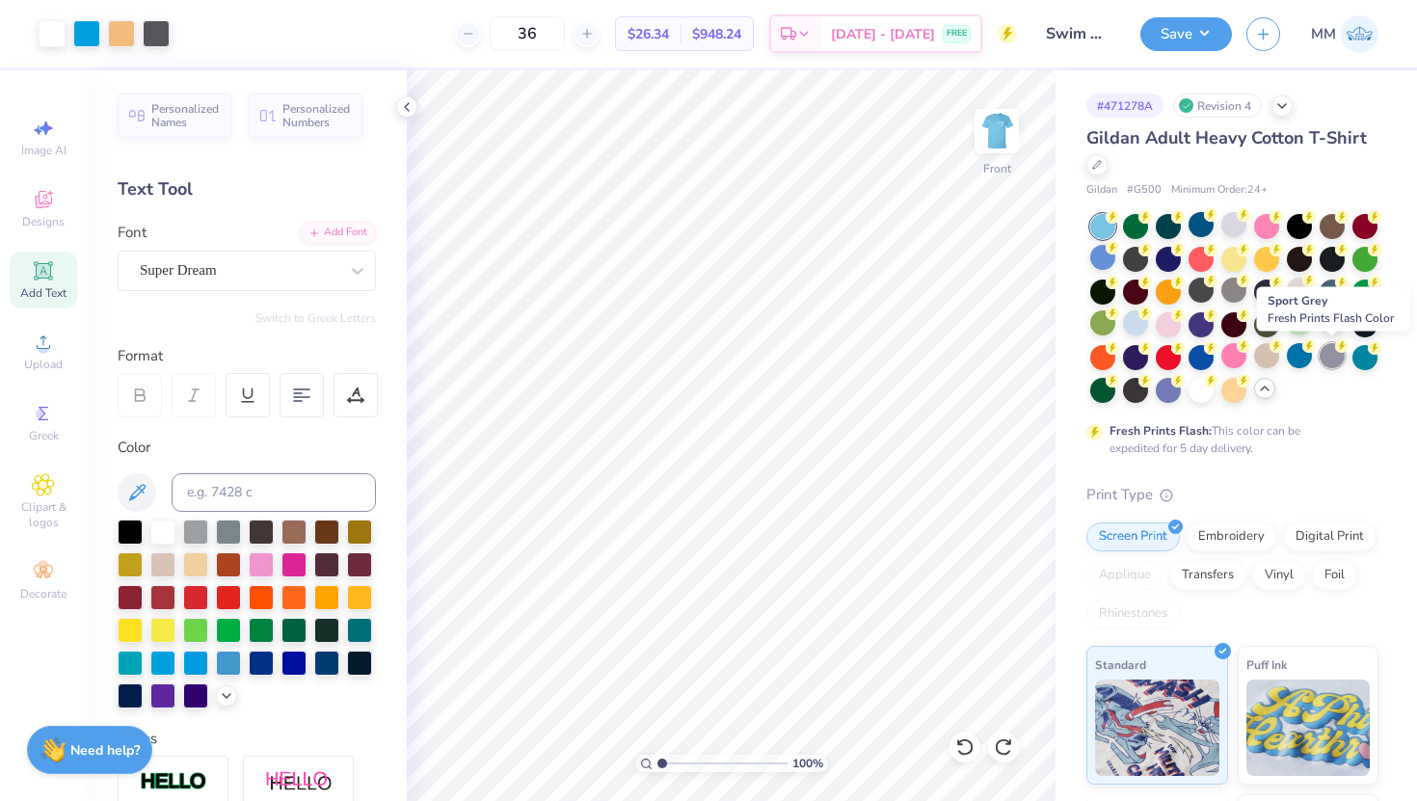
click at [1341, 356] on div at bounding box center [1332, 355] width 25 height 25
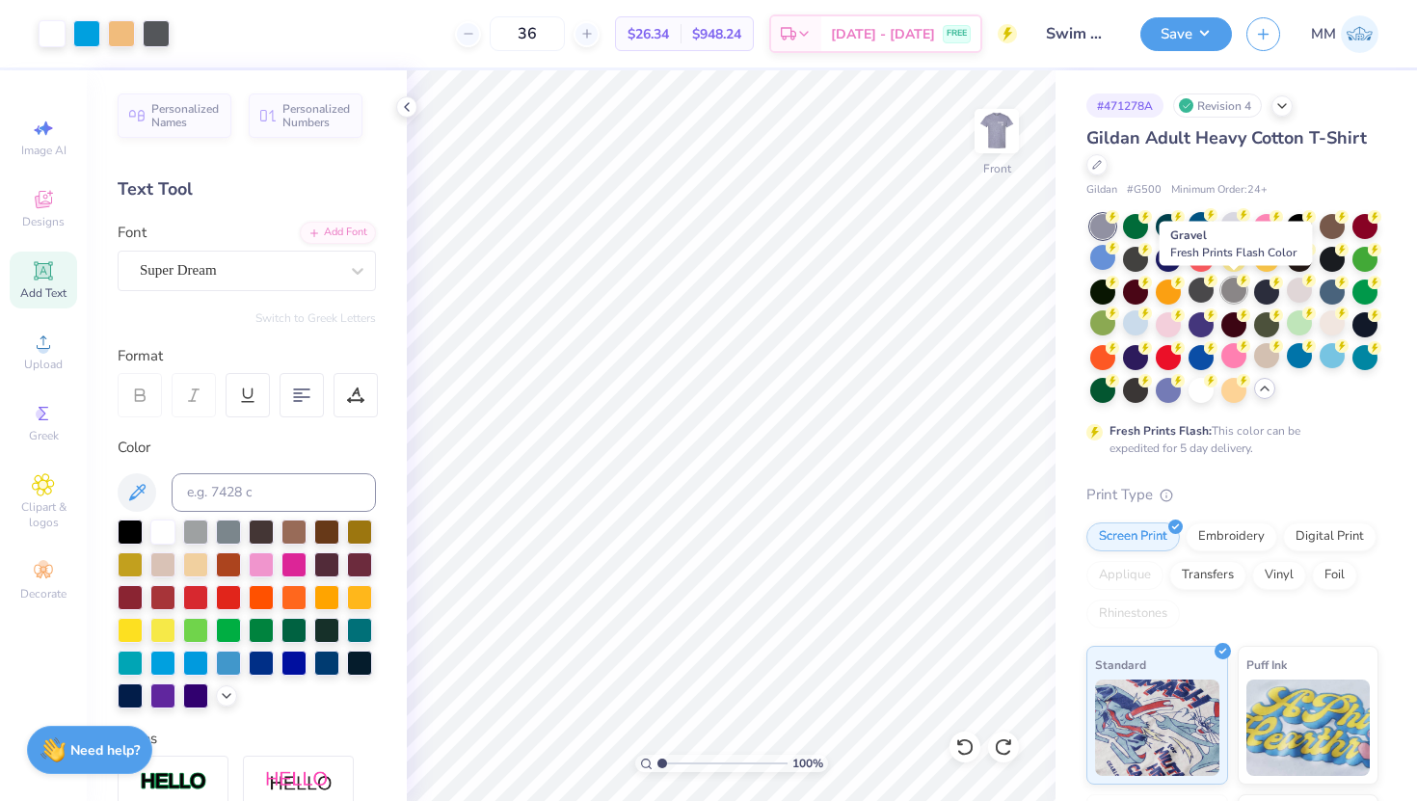
click at [1230, 284] on div at bounding box center [1233, 290] width 25 height 25
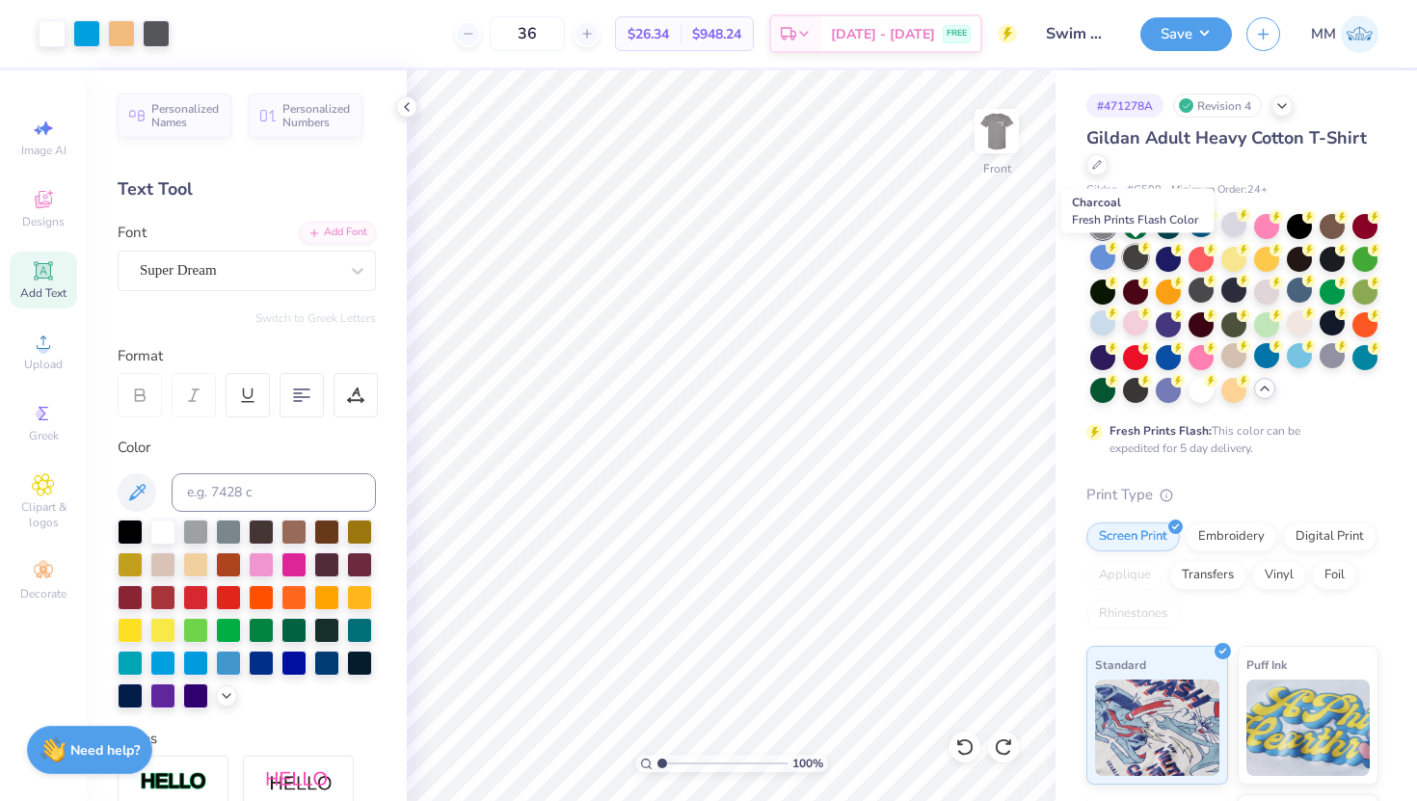
click at [1129, 258] on div at bounding box center [1135, 257] width 25 height 25
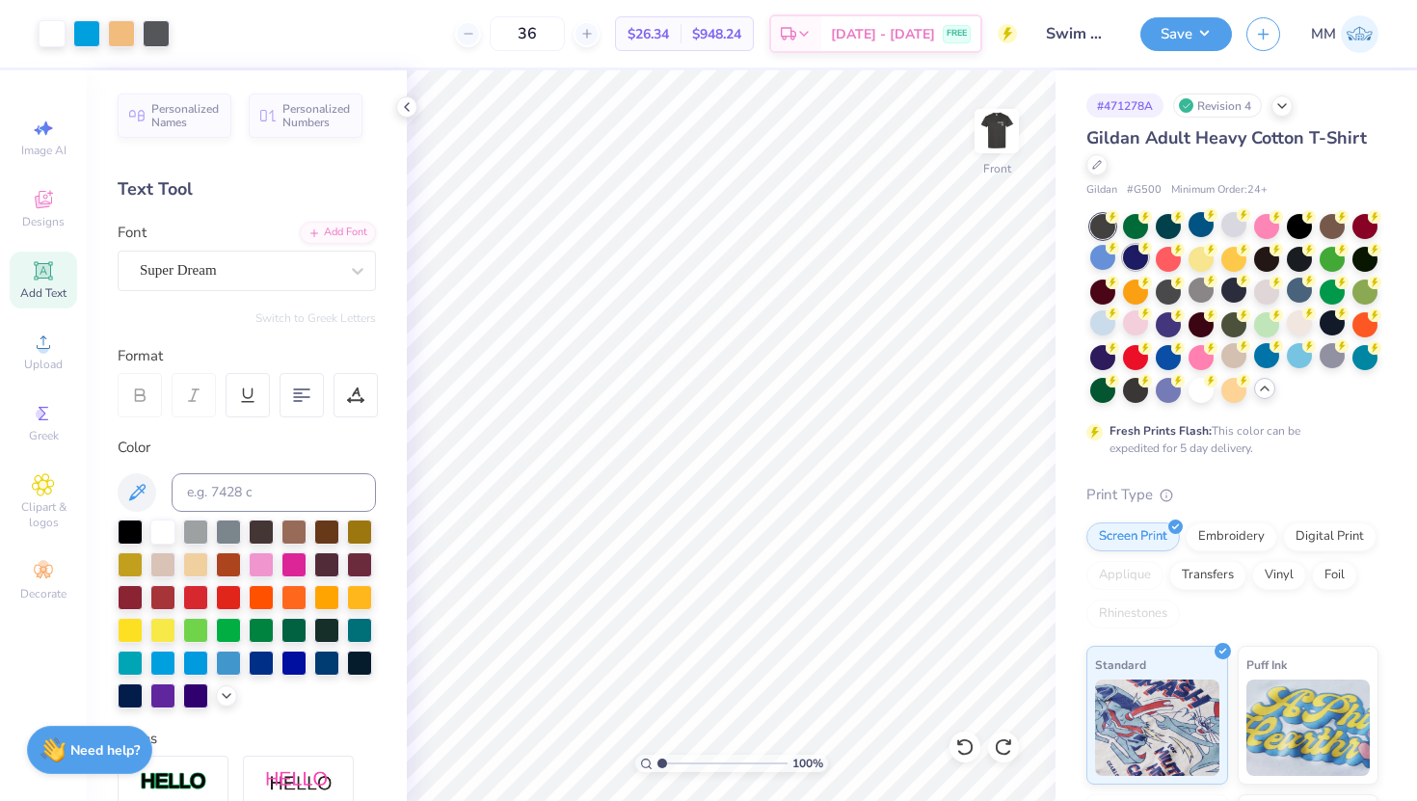
click at [1131, 256] on div at bounding box center [1135, 257] width 25 height 25
click at [1322, 326] on div at bounding box center [1332, 322] width 25 height 25
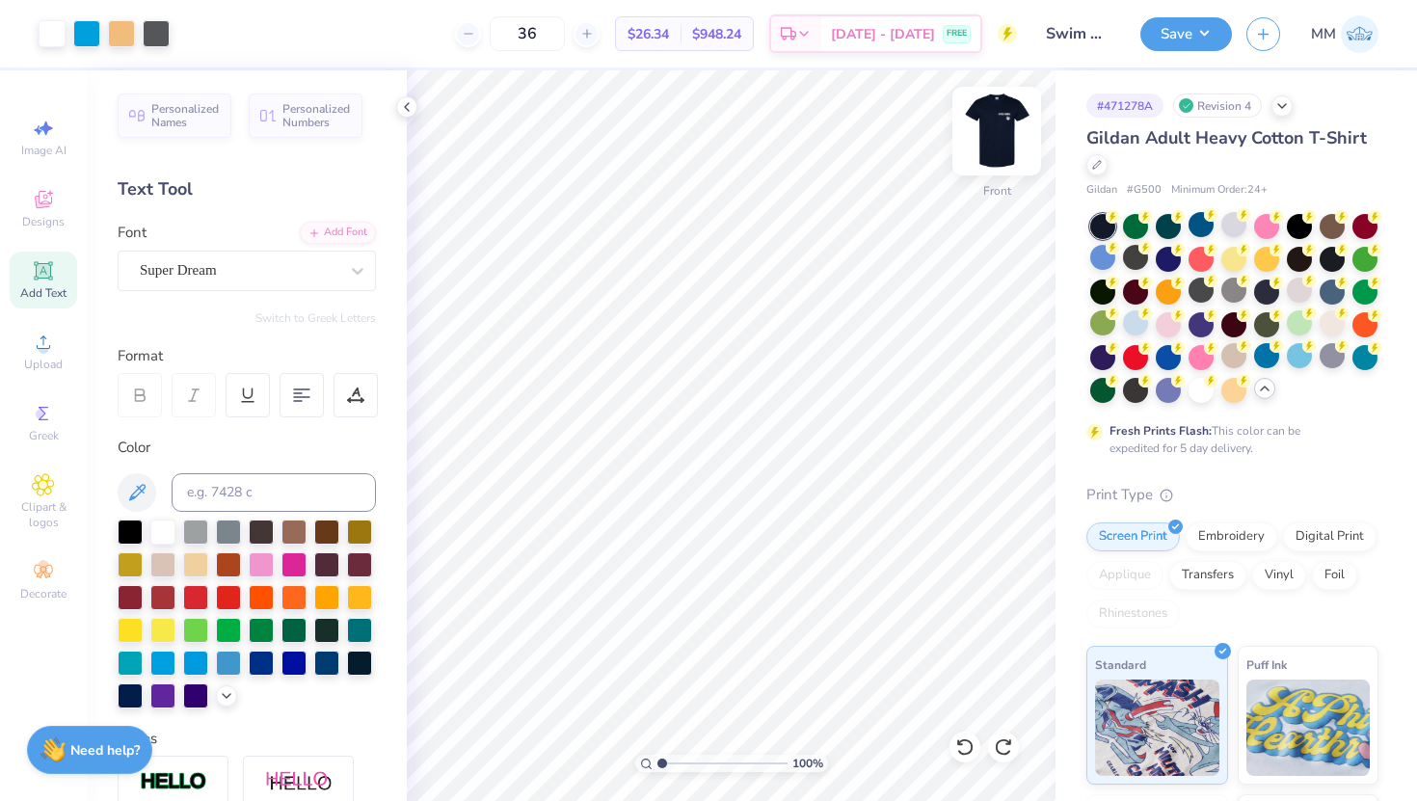
click at [994, 126] on img at bounding box center [996, 131] width 77 height 77
click at [991, 128] on img at bounding box center [996, 131] width 77 height 77
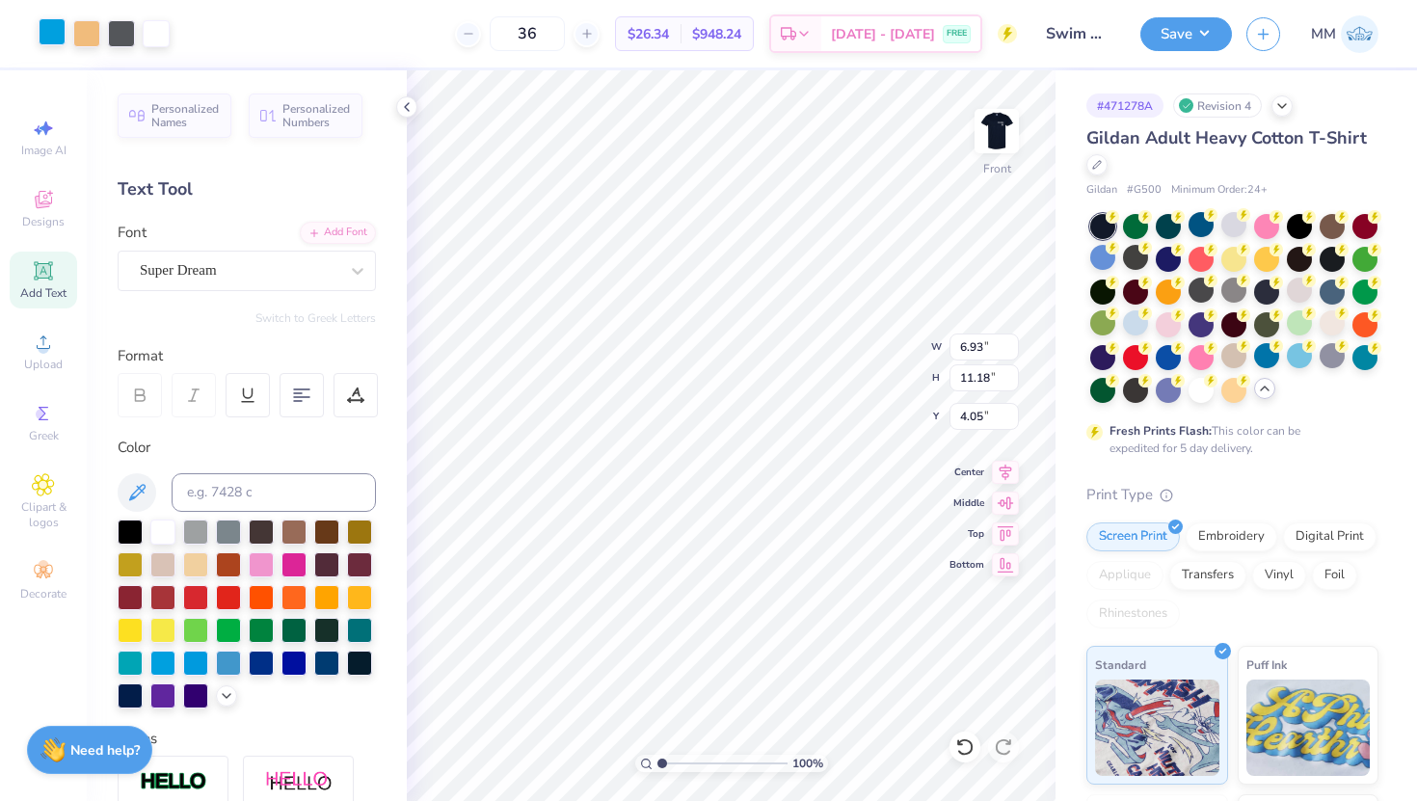
click at [55, 29] on div at bounding box center [52, 31] width 27 height 27
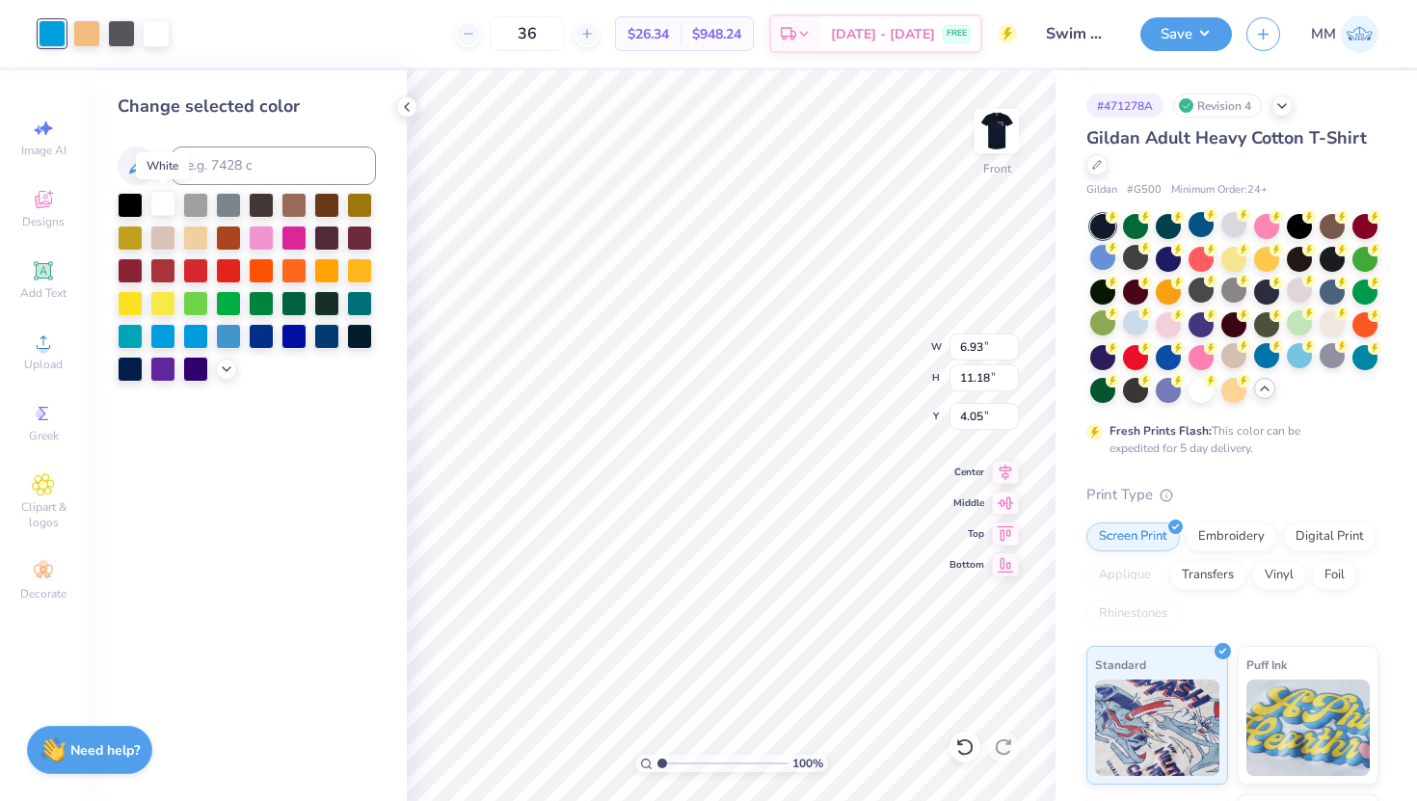
click at [167, 209] on div at bounding box center [162, 203] width 25 height 25
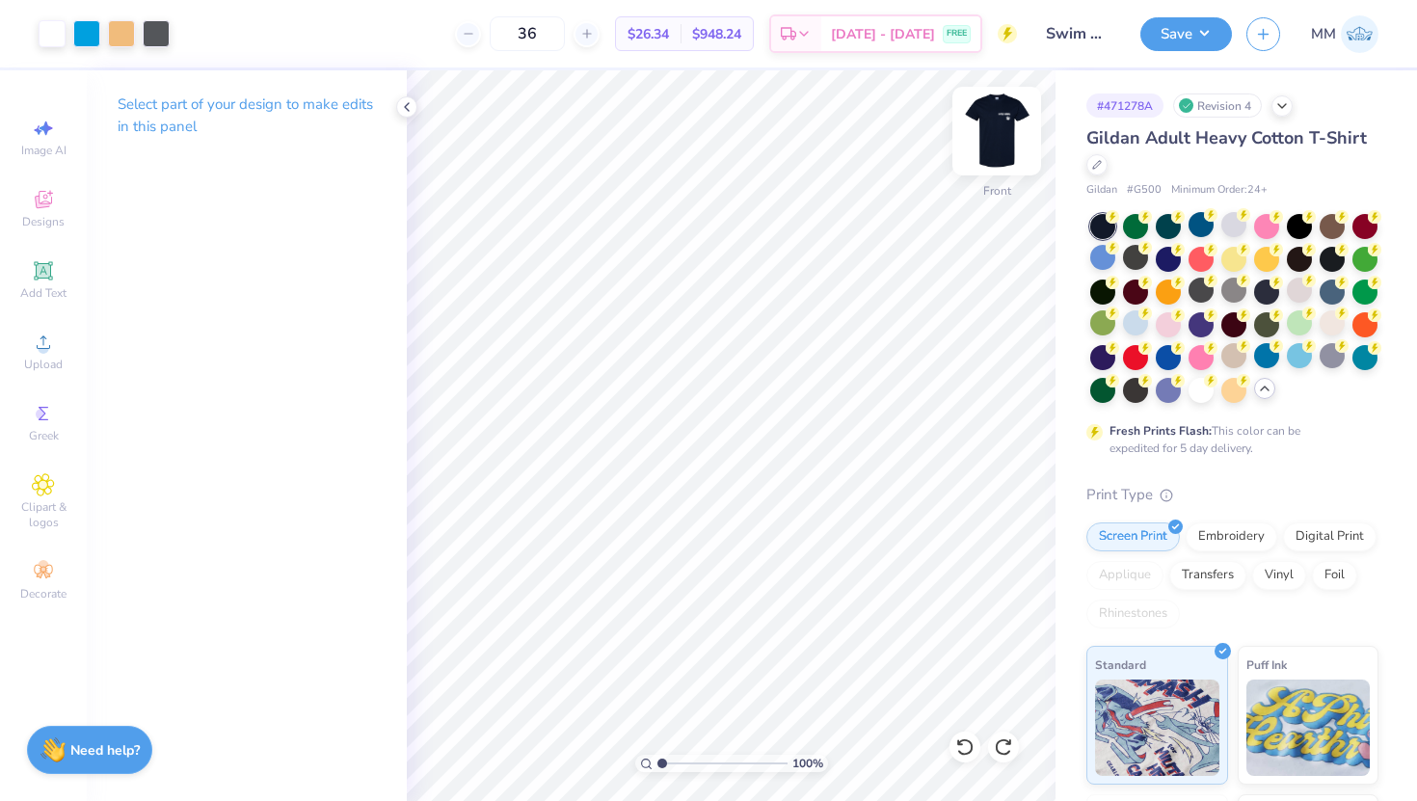
click at [990, 137] on img at bounding box center [996, 131] width 77 height 77
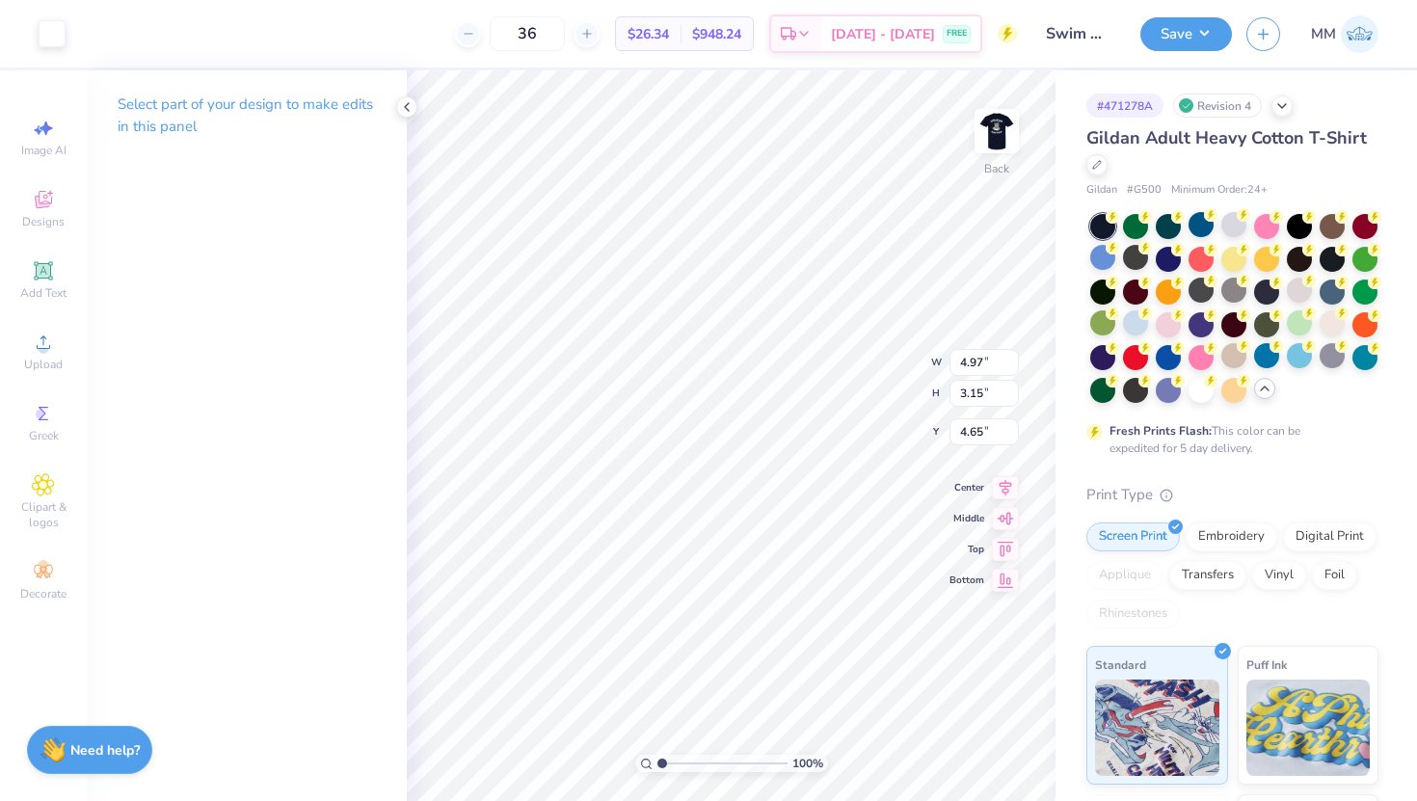
type input "3.00"
click at [984, 142] on img at bounding box center [996, 131] width 77 height 77
click at [1007, 472] on icon at bounding box center [1006, 469] width 13 height 16
type input "3.86"
type input "10.57"
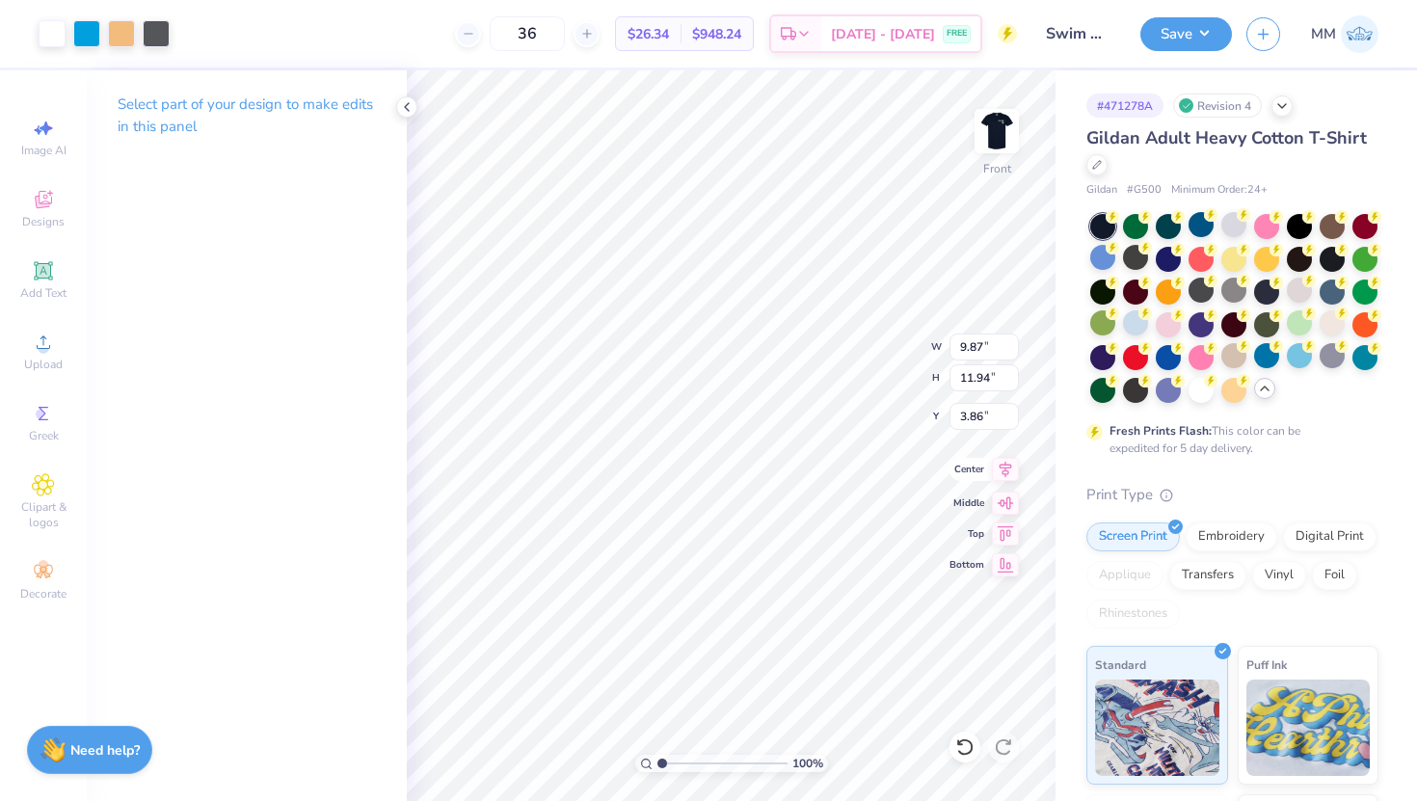
type input "12.78"
type input "3.75"
click at [562, 31] on input "36" at bounding box center [527, 33] width 75 height 35
type input "3"
type input "48"
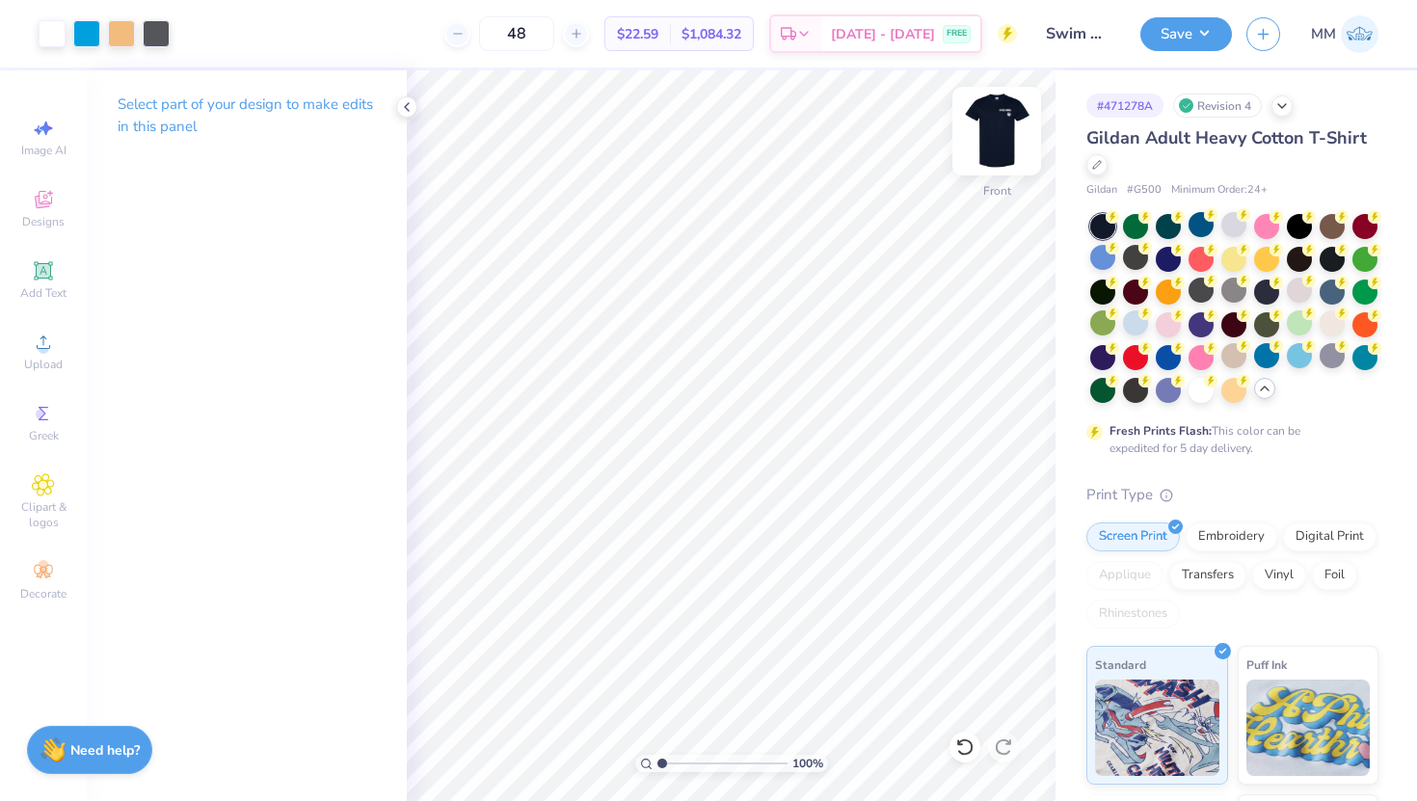
click at [1005, 124] on img at bounding box center [996, 131] width 77 height 77
click at [1005, 126] on img at bounding box center [996, 131] width 77 height 77
click at [1176, 39] on button "Save" at bounding box center [1186, 31] width 92 height 34
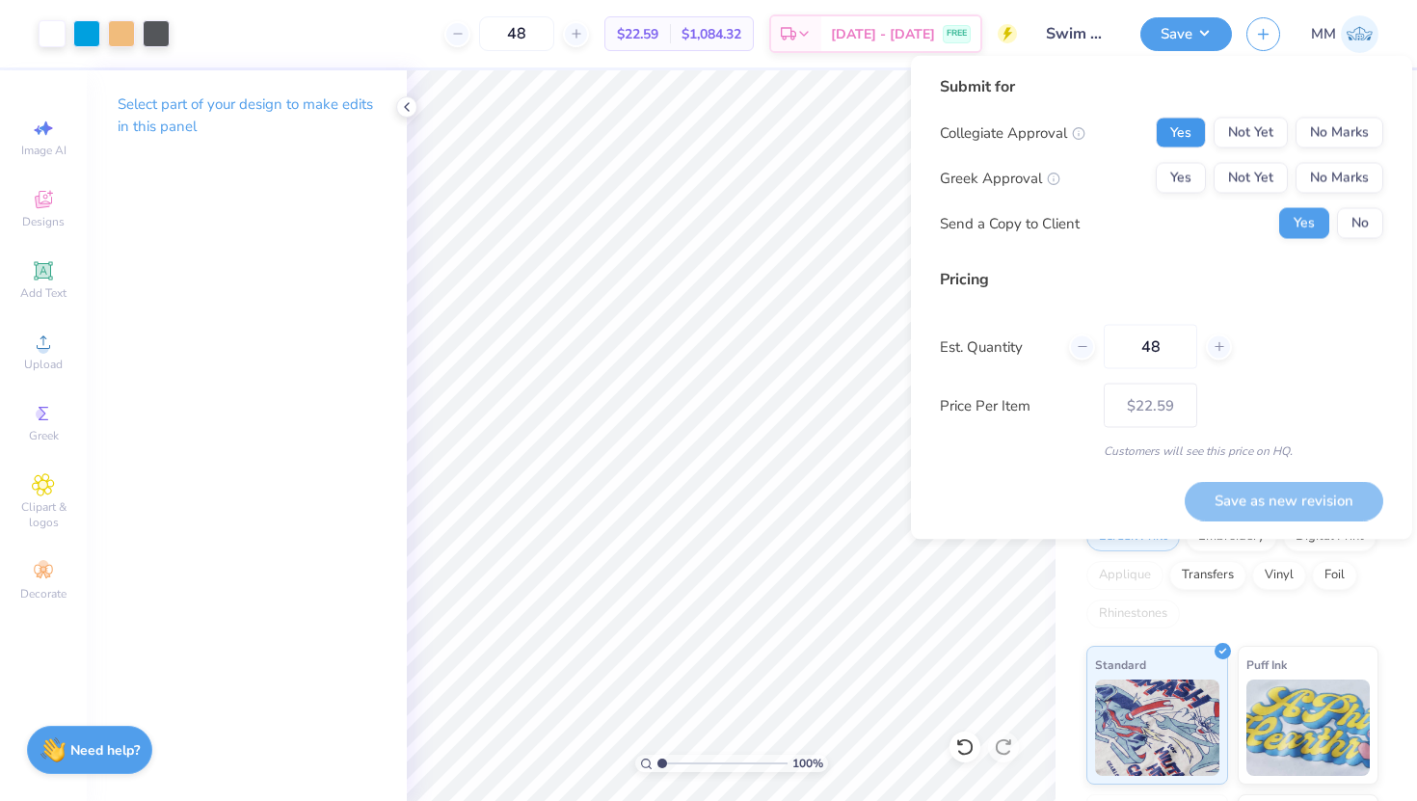
click at [1189, 132] on button "Yes" at bounding box center [1181, 133] width 50 height 31
click at [1329, 175] on button "No Marks" at bounding box center [1339, 178] width 88 height 31
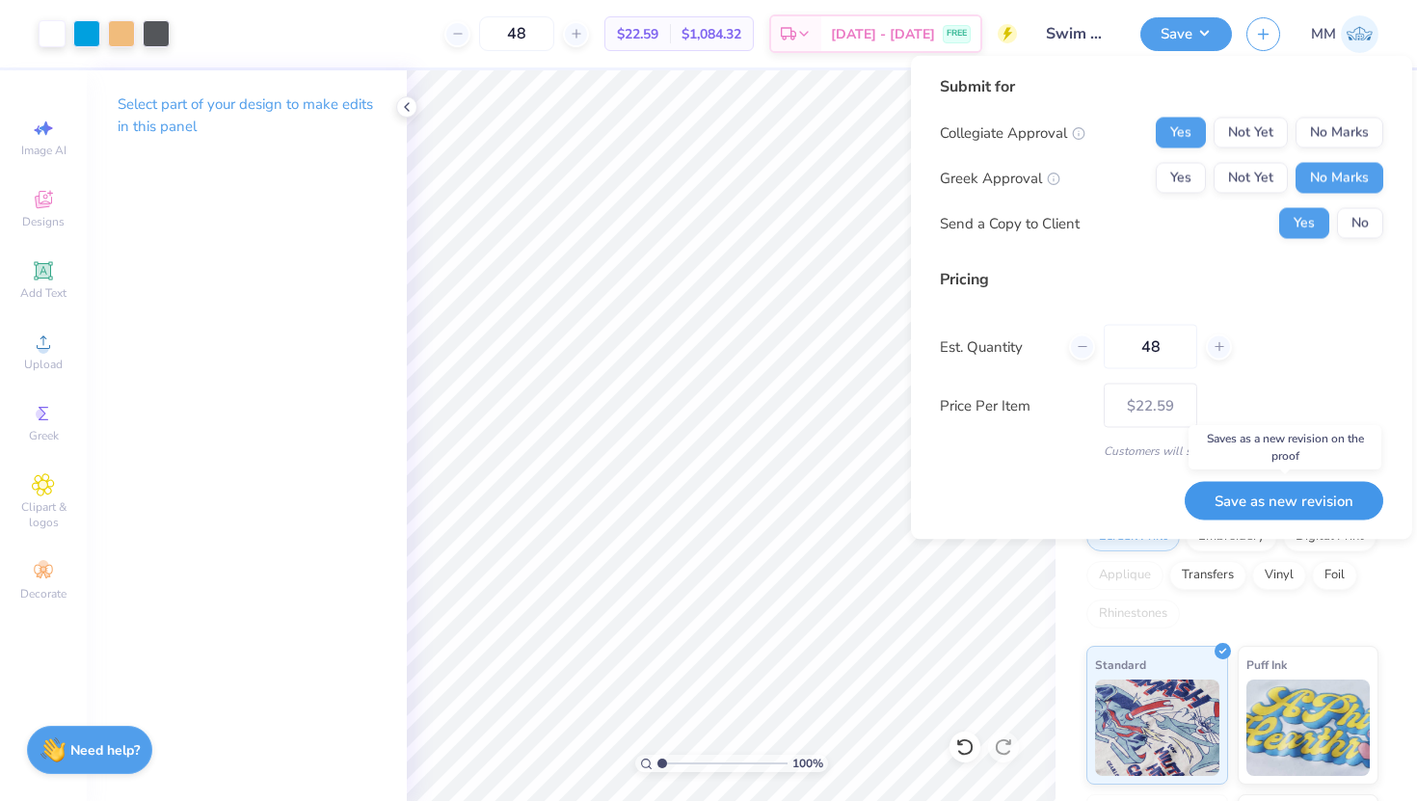
click at [1253, 499] on button "Save as new revision" at bounding box center [1284, 501] width 199 height 40
type input "$22.59"
